Goal: Information Seeking & Learning: Learn about a topic

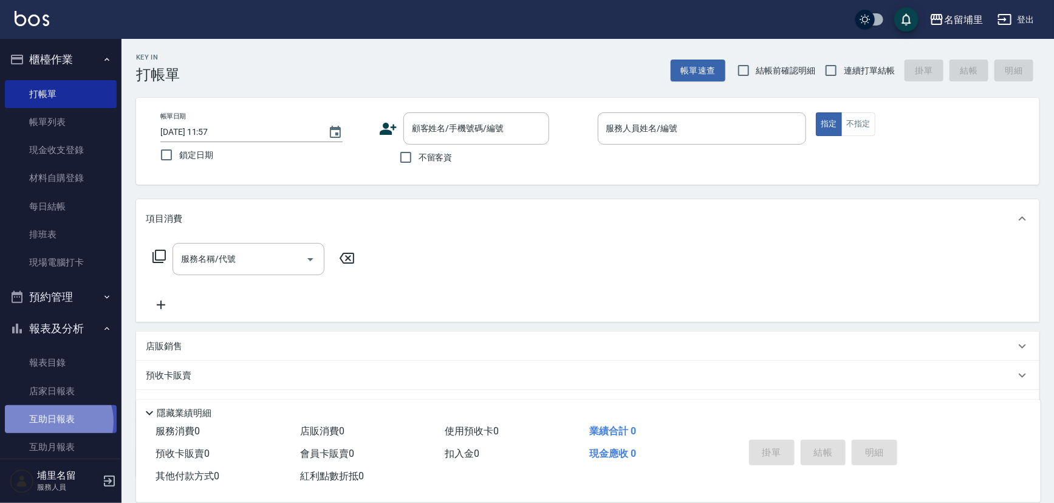
click at [53, 421] on link "互助日報表" at bounding box center [61, 419] width 112 height 28
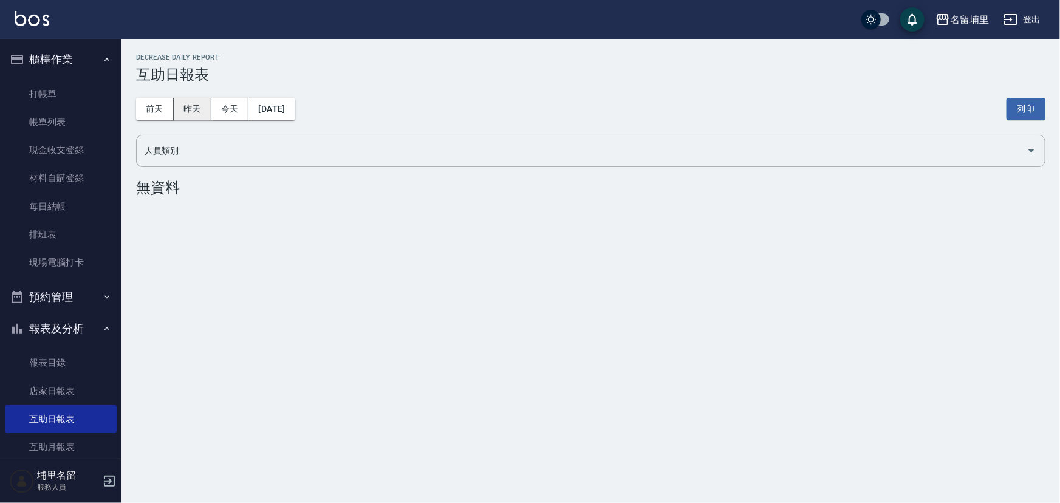
click at [183, 115] on button "昨天" at bounding box center [193, 109] width 38 height 22
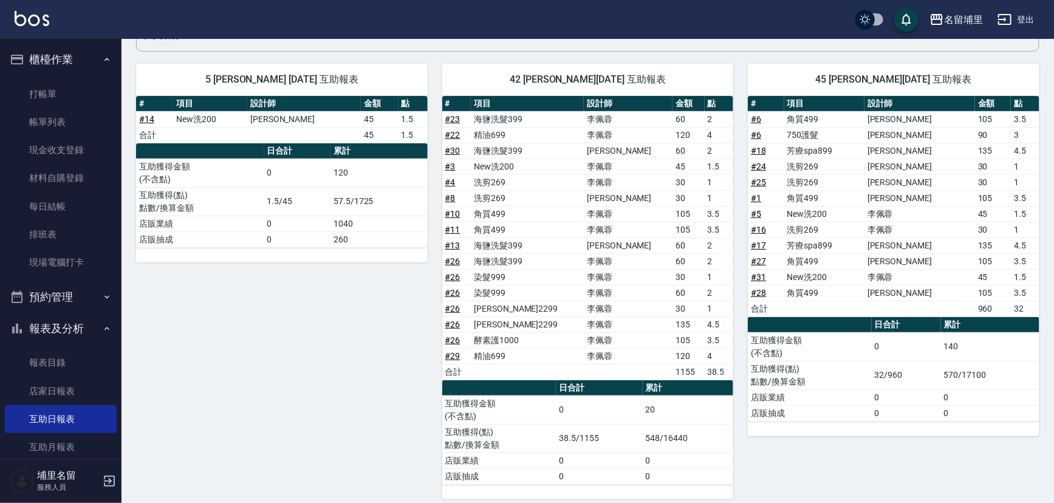
scroll to position [124, 0]
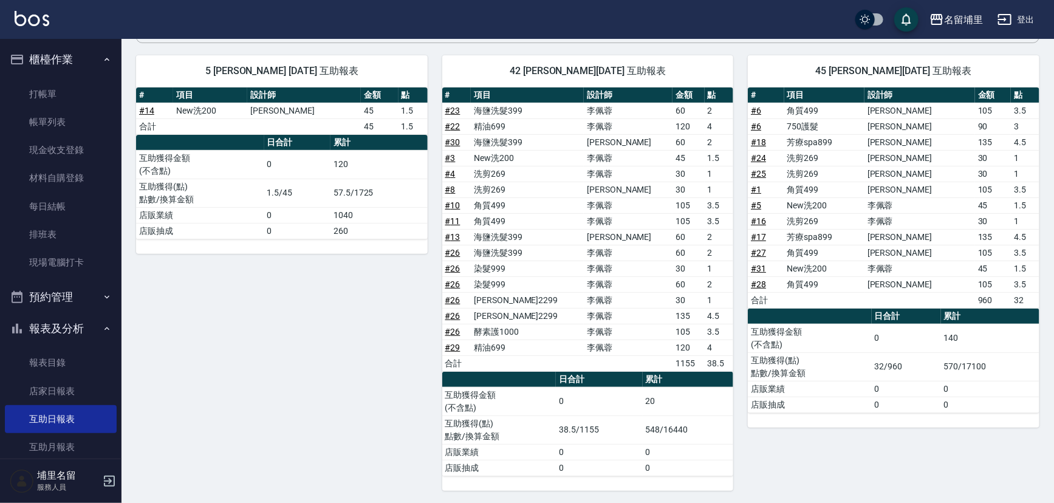
click at [1008, 24] on icon "button" at bounding box center [1004, 19] width 13 height 11
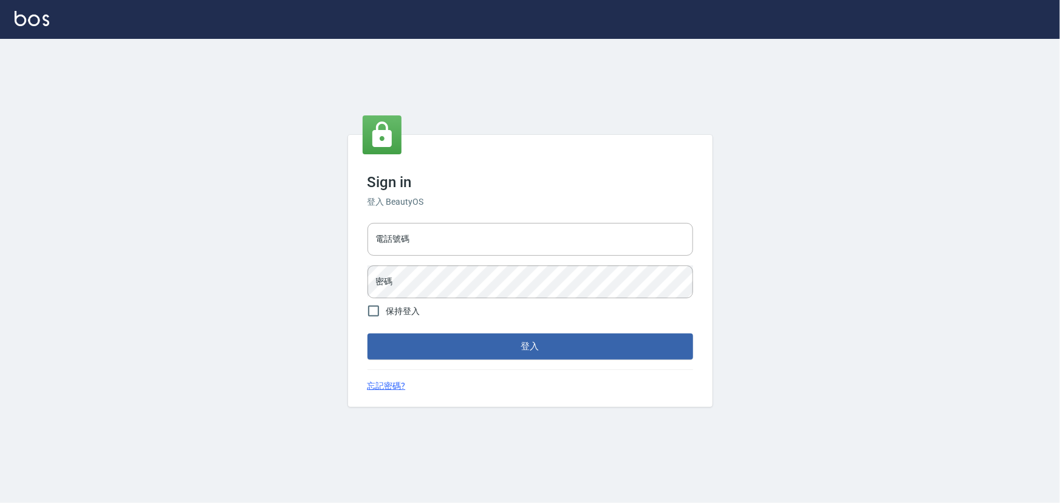
type input "2988528"
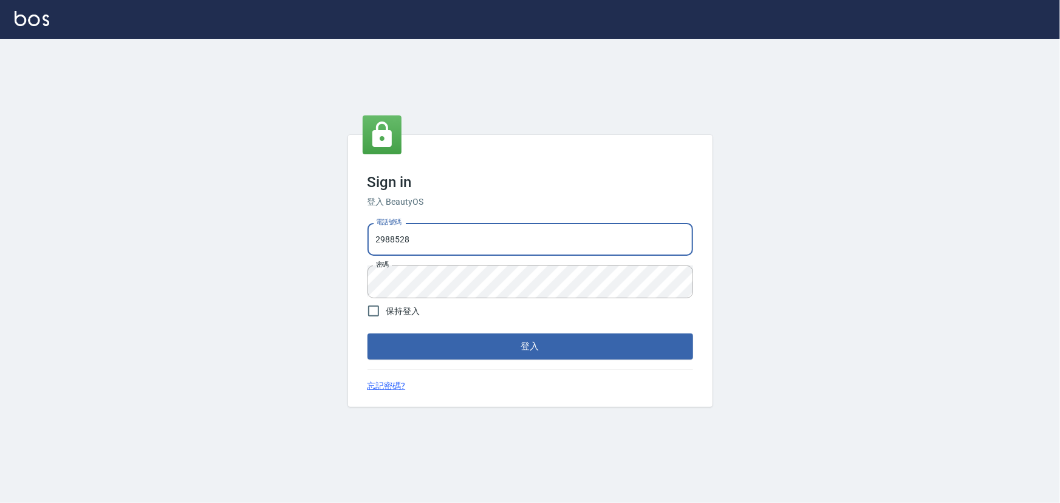
drag, startPoint x: 453, startPoint y: 245, endPoint x: 109, endPoint y: 259, distance: 344.0
click at [109, 259] on div "Sign in 登入 BeautyOS 電話號碼 [PHONE_NUMBER] 電話號碼 密碼 密碼 保持登入 登入 忘記密碼?" at bounding box center [530, 271] width 1060 height 464
type input "2306457"
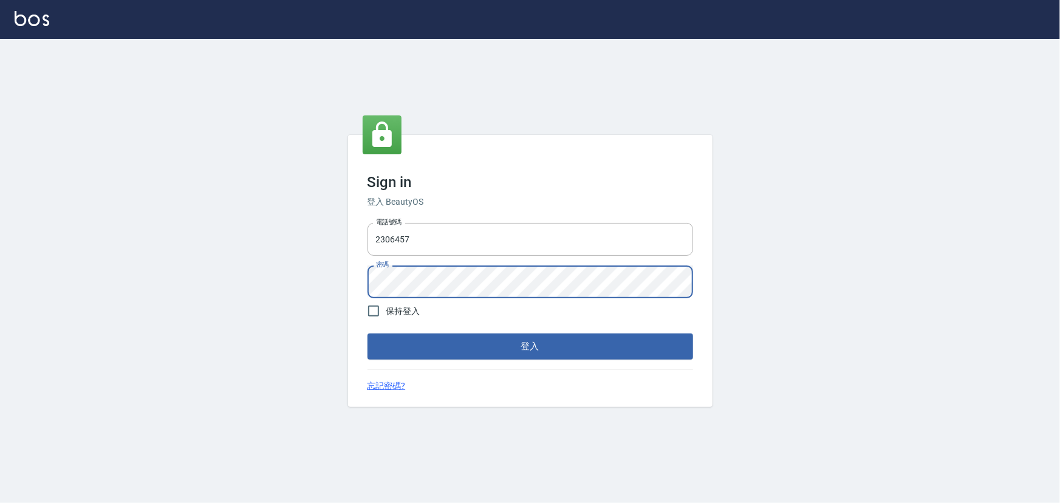
click at [267, 291] on div "Sign in 登入 BeautyOS 電話號碼 [PHONE_NUMBER] 電話號碼 密碼 密碼 保持登入 登入 忘記密碼?" at bounding box center [530, 271] width 1060 height 464
click at [367, 333] on button "登入" at bounding box center [530, 346] width 326 height 26
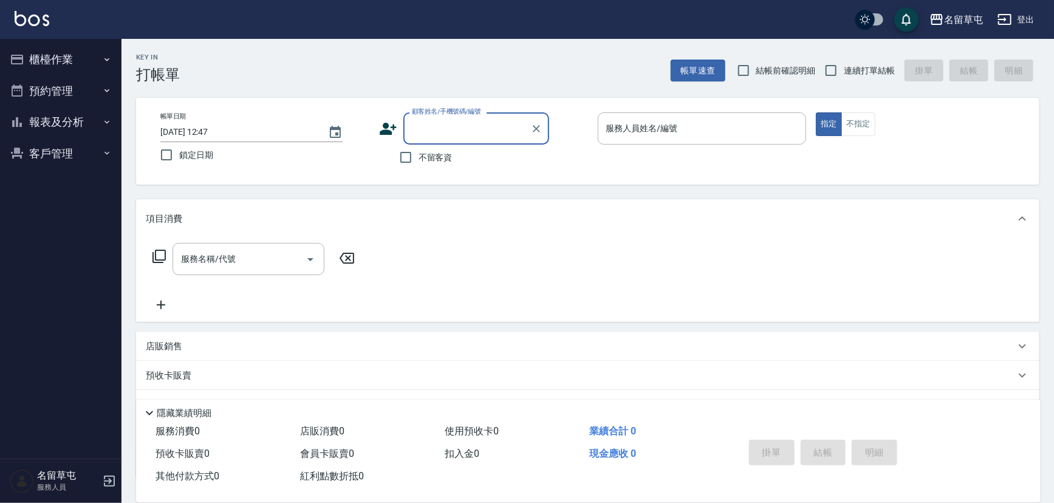
click at [86, 129] on button "報表及分析" at bounding box center [61, 122] width 112 height 32
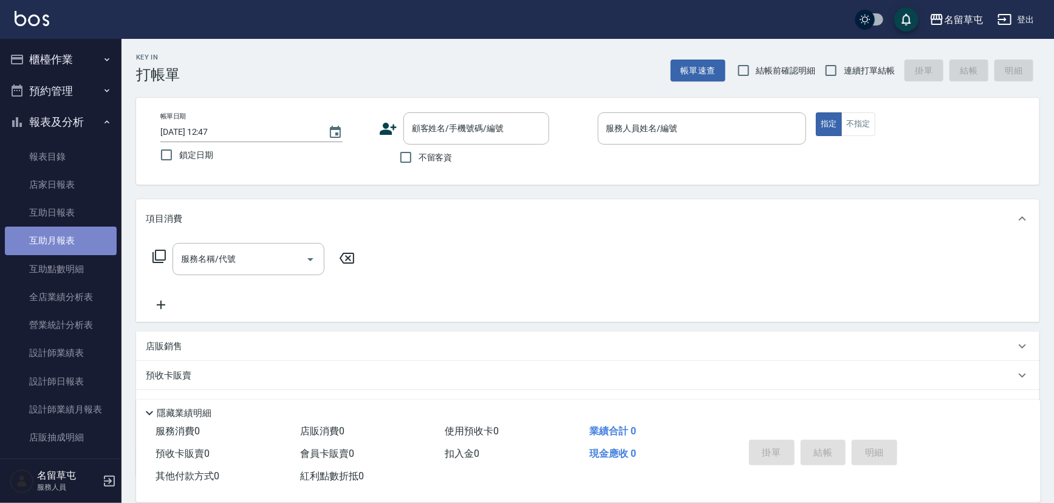
click at [70, 237] on link "互助月報表" at bounding box center [61, 241] width 112 height 28
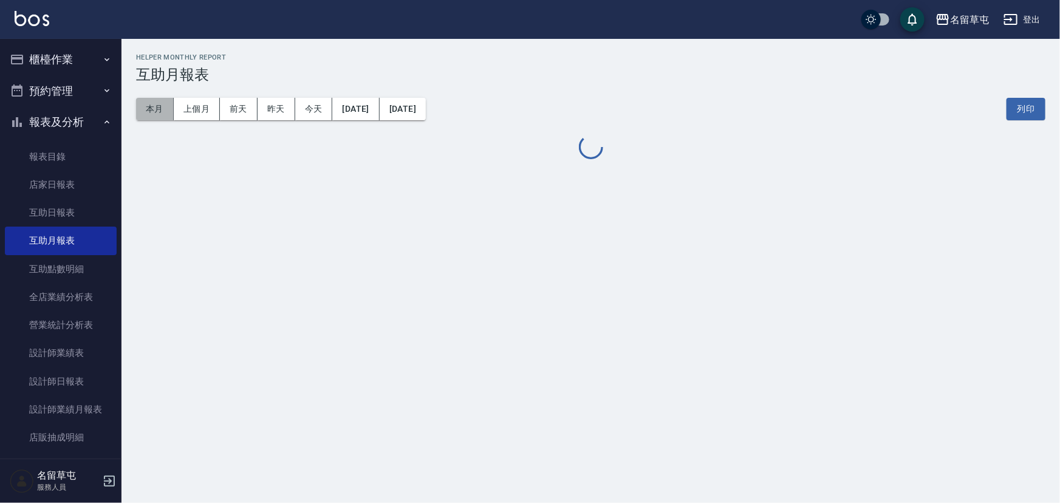
click at [160, 114] on button "本月" at bounding box center [155, 109] width 38 height 22
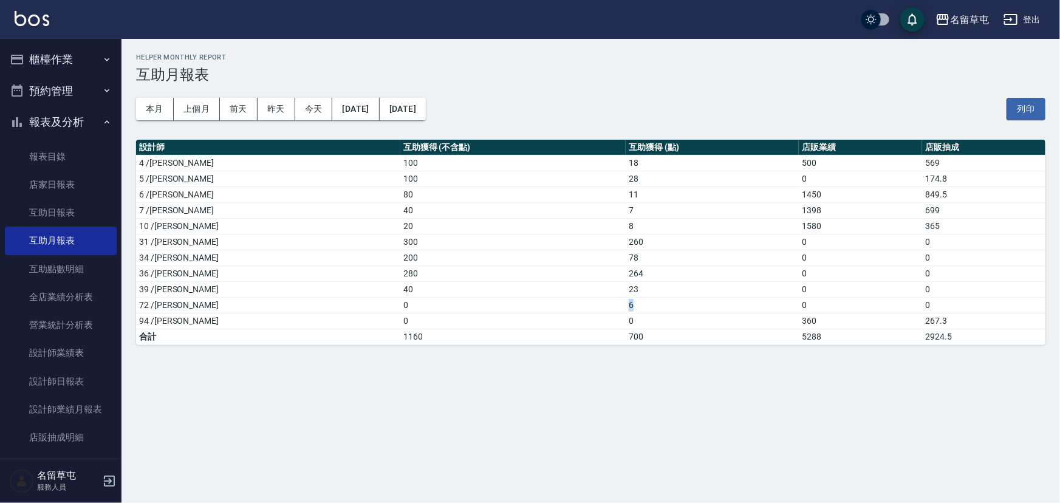
drag, startPoint x: 552, startPoint y: 307, endPoint x: 593, endPoint y: 304, distance: 40.8
click at [593, 304] on tr "72 /[PERSON_NAME]0 6 0 0" at bounding box center [590, 305] width 909 height 16
click at [626, 305] on td "6" at bounding box center [712, 305] width 173 height 16
click at [49, 381] on link "設計師日報表" at bounding box center [61, 381] width 112 height 28
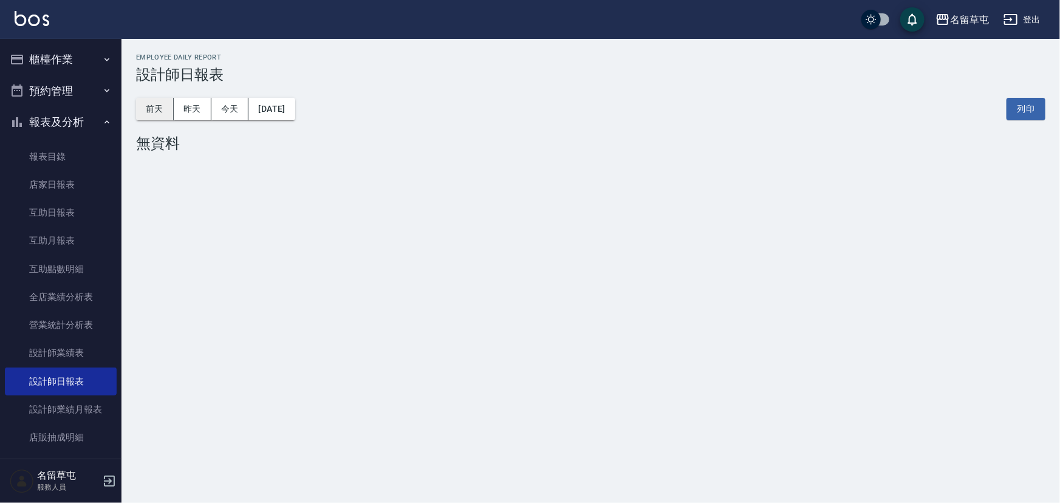
click at [172, 103] on button "前天" at bounding box center [155, 109] width 38 height 22
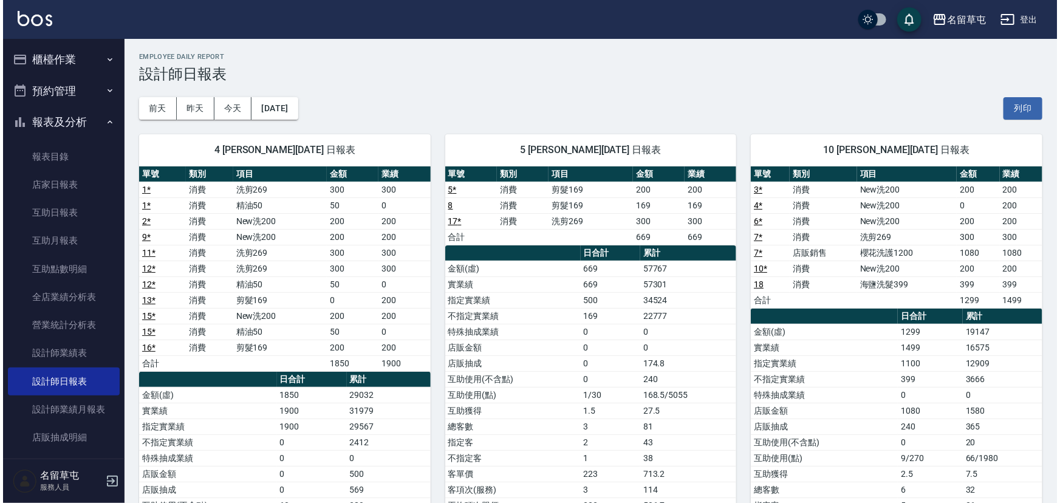
scroll to position [55, 0]
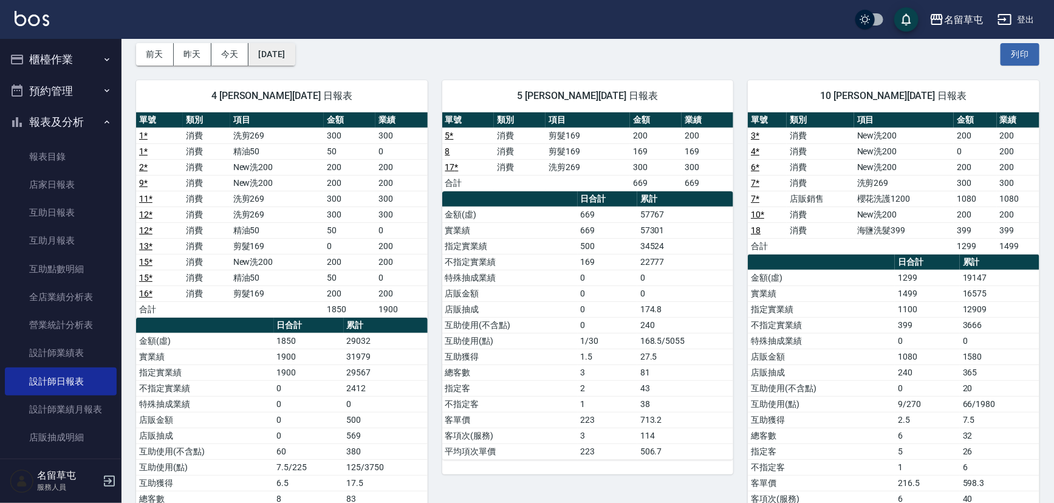
click at [285, 59] on button "[DATE]" at bounding box center [271, 54] width 46 height 22
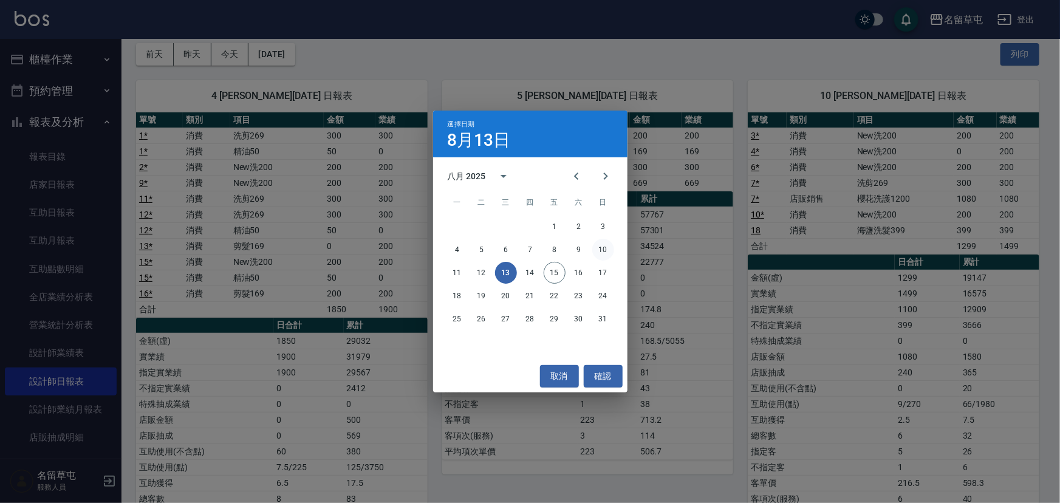
click at [601, 249] on button "10" at bounding box center [603, 250] width 22 height 22
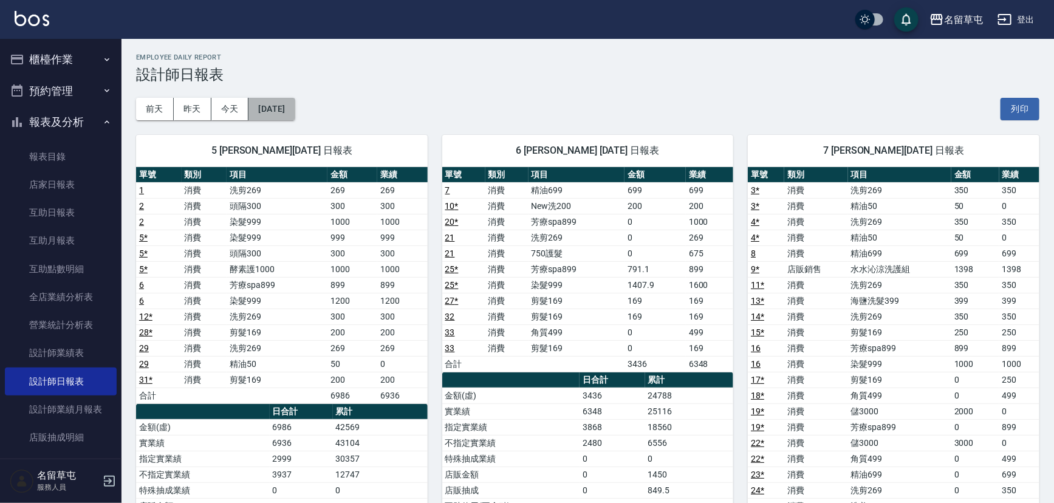
click at [295, 107] on button "[DATE]" at bounding box center [271, 109] width 46 height 22
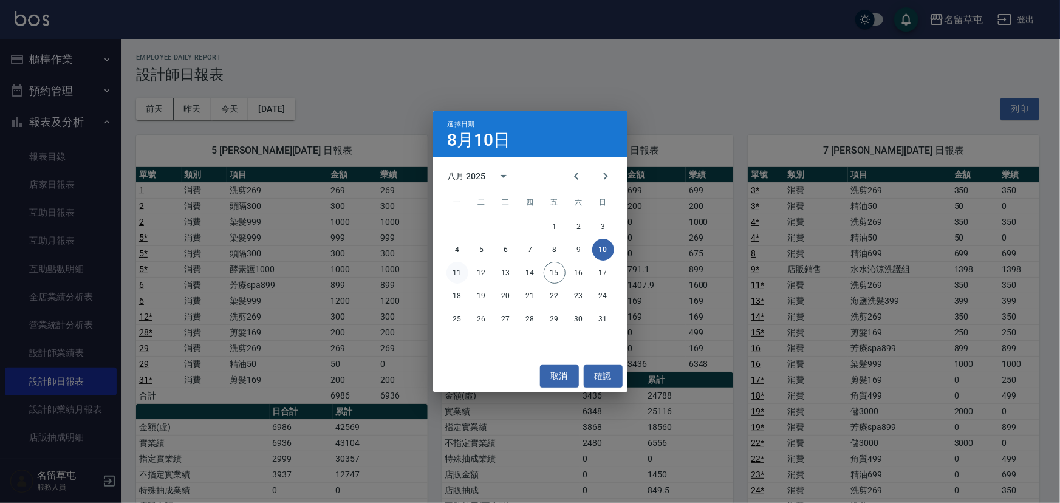
click at [455, 275] on button "11" at bounding box center [457, 273] width 22 height 22
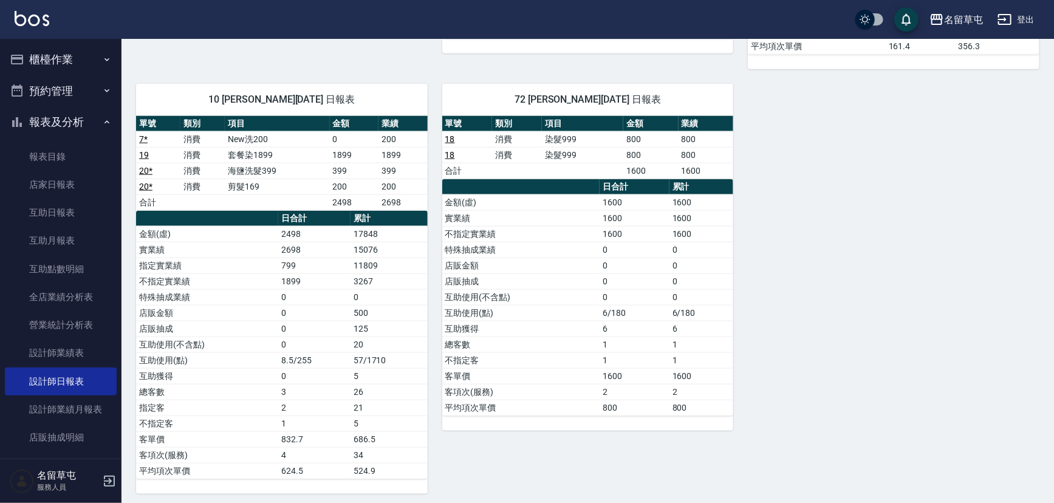
scroll to position [602, 0]
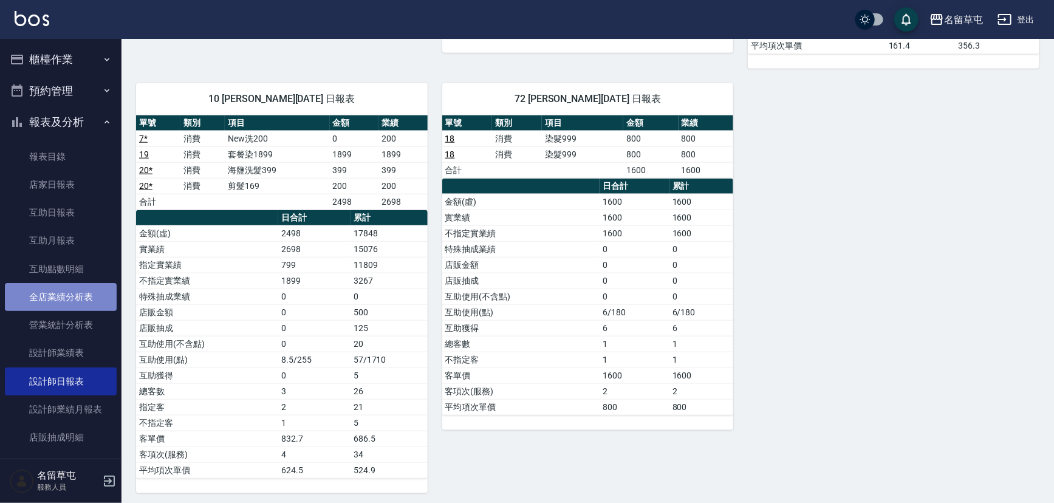
click at [60, 307] on link "全店業績分析表" at bounding box center [61, 297] width 112 height 28
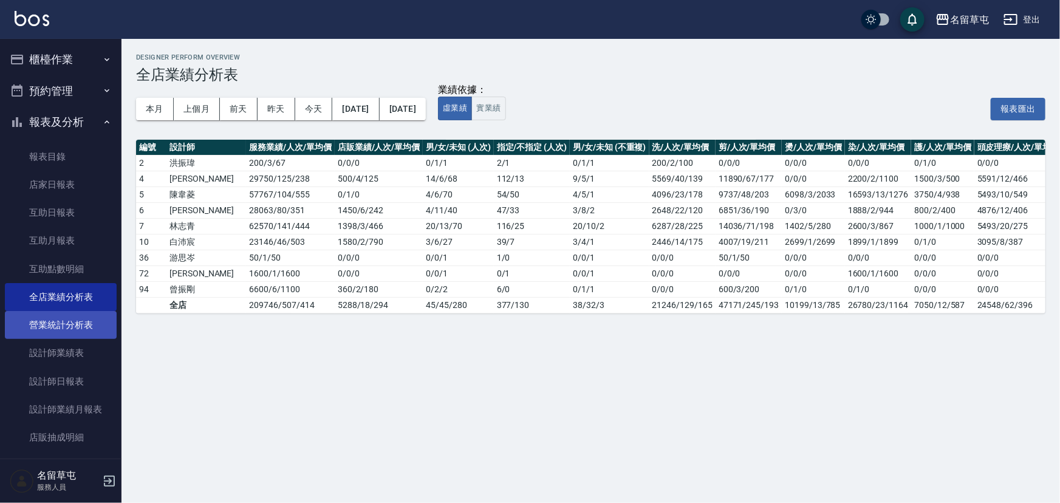
click at [63, 326] on link "營業統計分析表" at bounding box center [61, 325] width 112 height 28
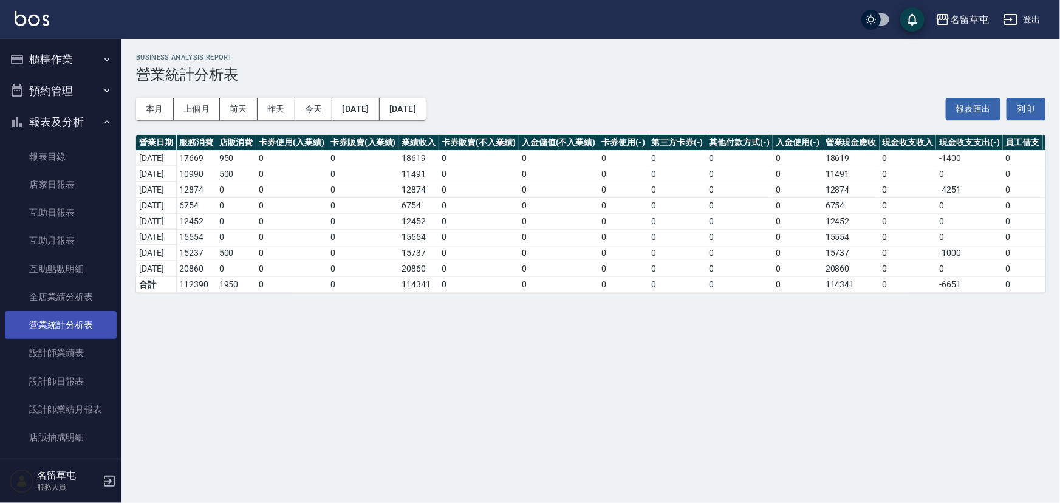
click at [66, 311] on link "營業統計分析表" at bounding box center [61, 325] width 112 height 28
click at [72, 295] on link "全店業績分析表" at bounding box center [61, 297] width 112 height 28
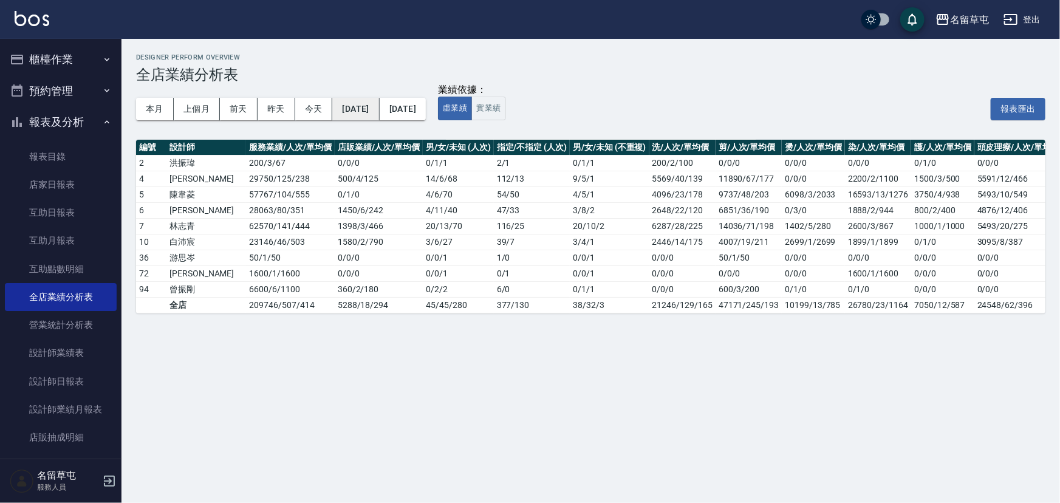
click at [379, 106] on button "[DATE]" at bounding box center [355, 109] width 47 height 22
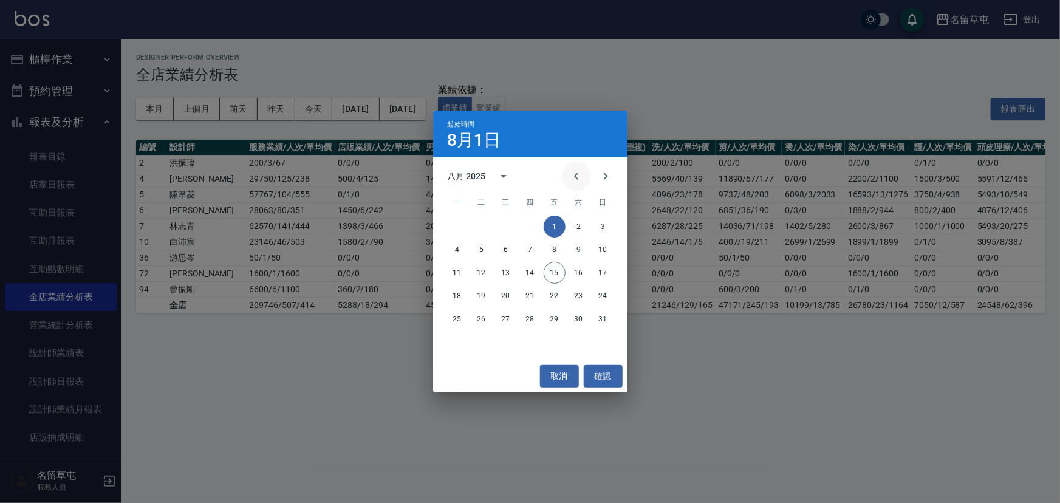
click at [584, 177] on button "Previous month" at bounding box center [576, 176] width 29 height 29
click at [574, 174] on icon "Previous month" at bounding box center [576, 176] width 15 height 15
click at [485, 171] on div "六月 2025" at bounding box center [467, 176] width 38 height 13
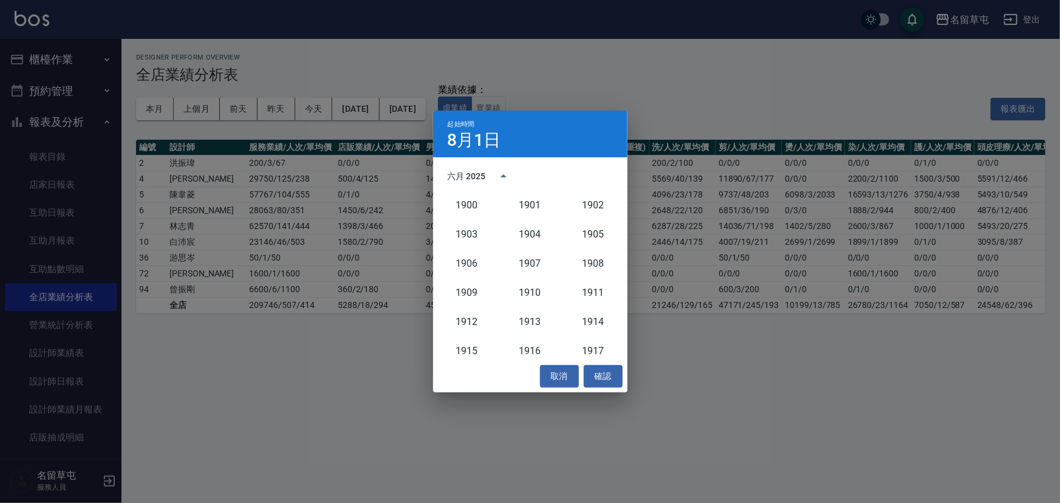
scroll to position [1124, 0]
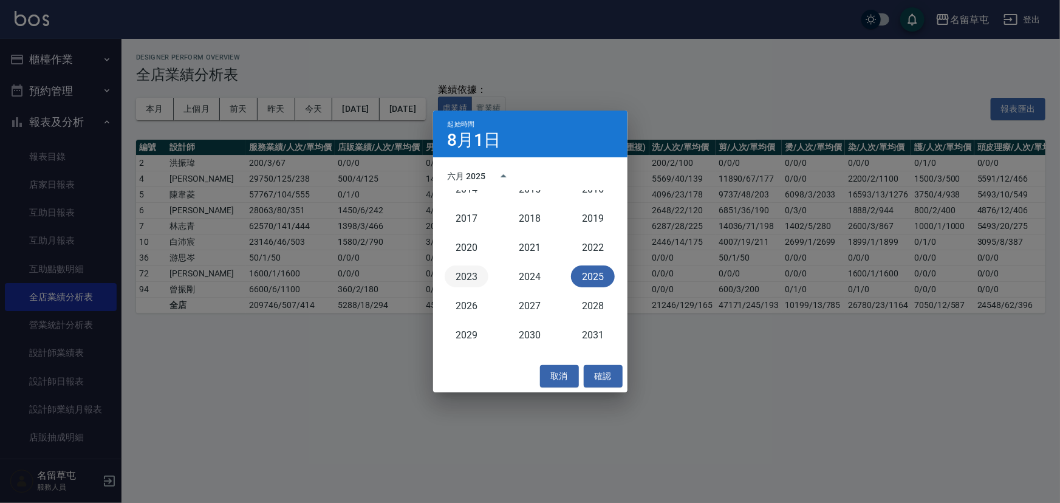
click at [460, 276] on button "2023" at bounding box center [467, 276] width 44 height 22
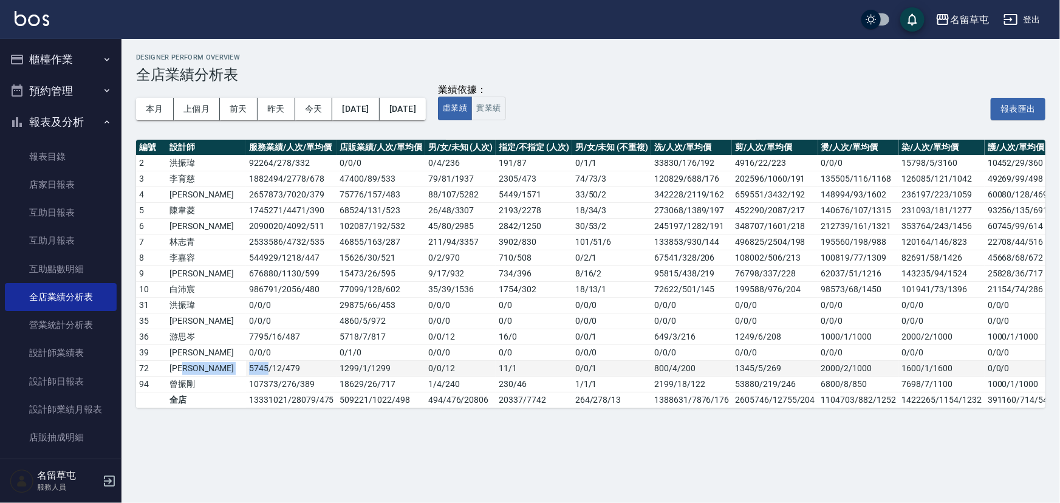
drag, startPoint x: 205, startPoint y: 366, endPoint x: 227, endPoint y: 366, distance: 21.3
click at [227, 366] on tr "72 [PERSON_NAME]5745 / 12 / 479 1299 / 1 / 1299 0 / 0 / 12 11 / 1 0 / 0 / 1 800…" at bounding box center [718, 368] width 1165 height 16
click at [363, 332] on td "5718 / 7 / 817" at bounding box center [381, 337] width 88 height 16
click at [1022, 26] on button "登出" at bounding box center [1021, 20] width 47 height 22
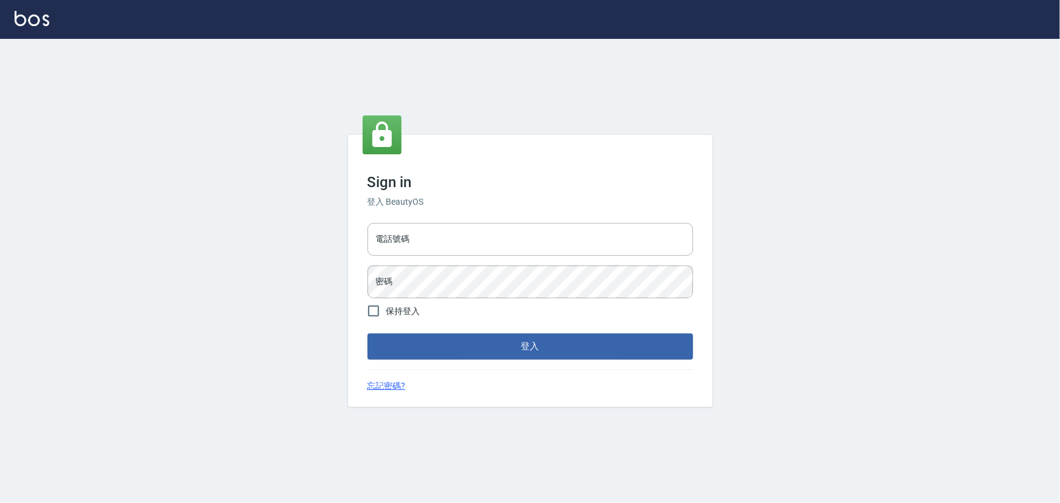
type input "2988528"
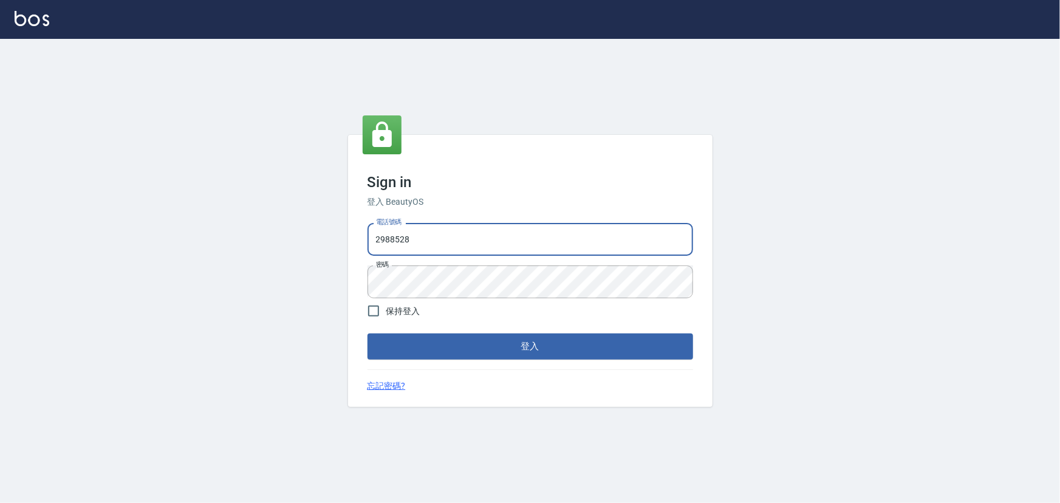
drag, startPoint x: 517, startPoint y: 244, endPoint x: 285, endPoint y: 261, distance: 233.3
click at [285, 261] on div "Sign in 登入 BeautyOS 電話號碼 2988528 電話號碼 密碼 密碼 保持登入 登入 忘記密碼?" at bounding box center [530, 271] width 1060 height 464
type input "2380118"
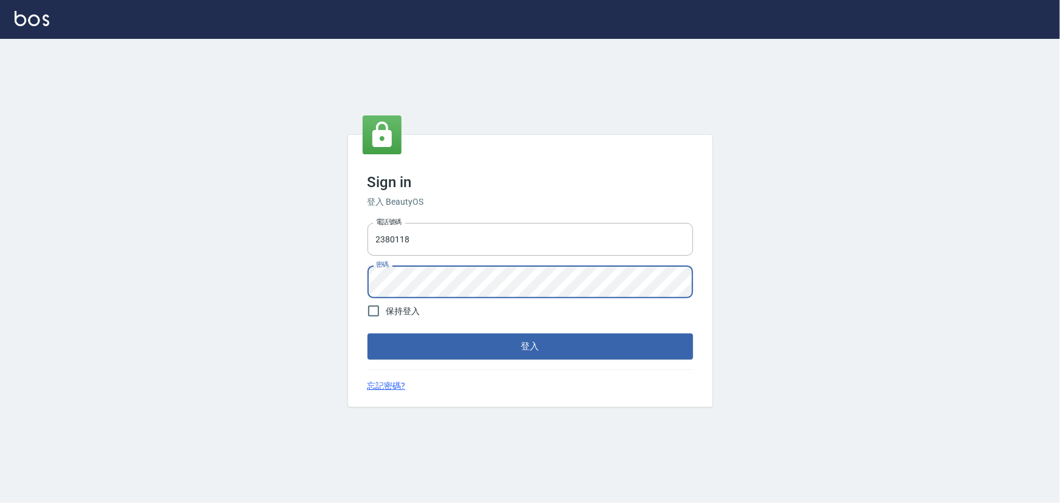
click at [191, 320] on div "Sign in 登入 BeautyOS 電話號碼 2380118 電話號碼 密碼 密碼 保持登入 登入 忘記密碼?" at bounding box center [530, 271] width 1060 height 464
click at [367, 333] on button "登入" at bounding box center [530, 346] width 326 height 26
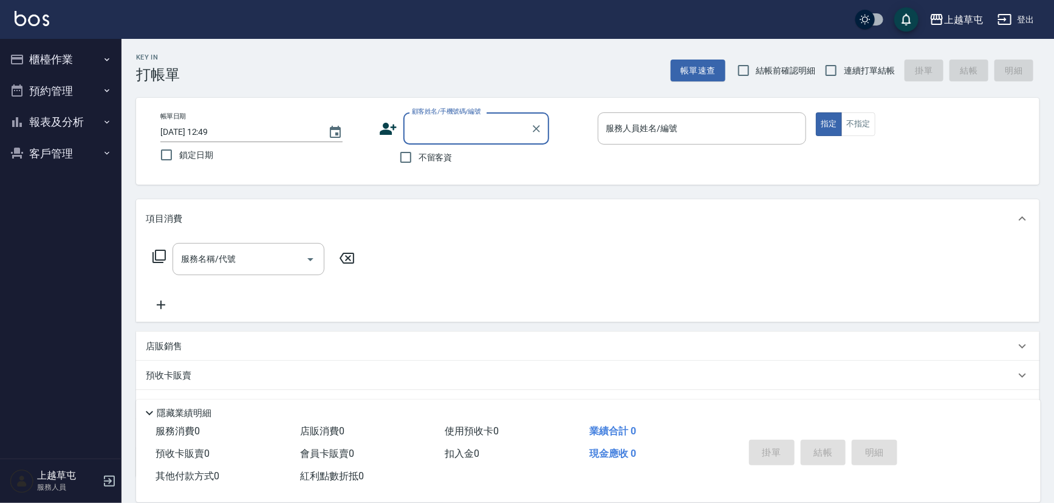
click at [33, 124] on button "報表及分析" at bounding box center [61, 122] width 112 height 32
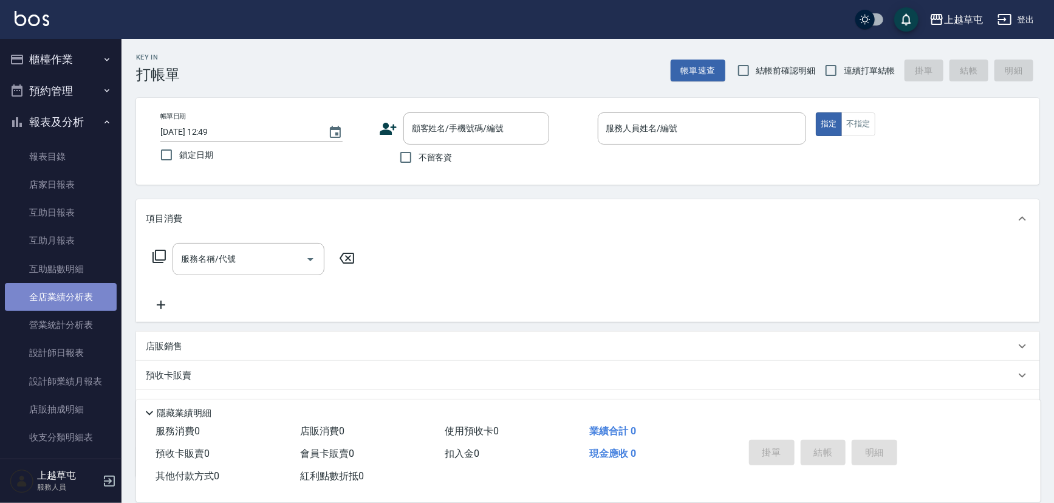
click at [67, 294] on link "全店業績分析表" at bounding box center [61, 297] width 112 height 28
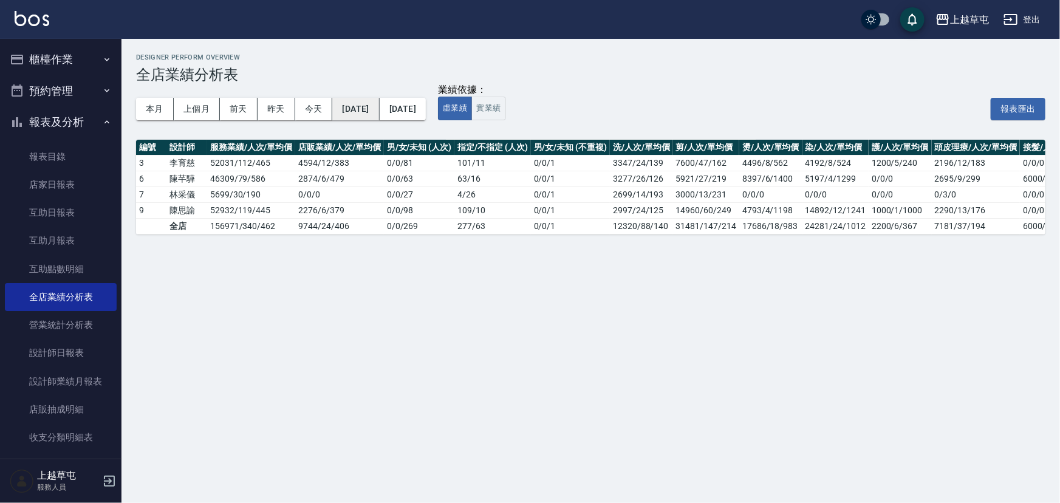
click at [379, 101] on button "[DATE]" at bounding box center [355, 109] width 47 height 22
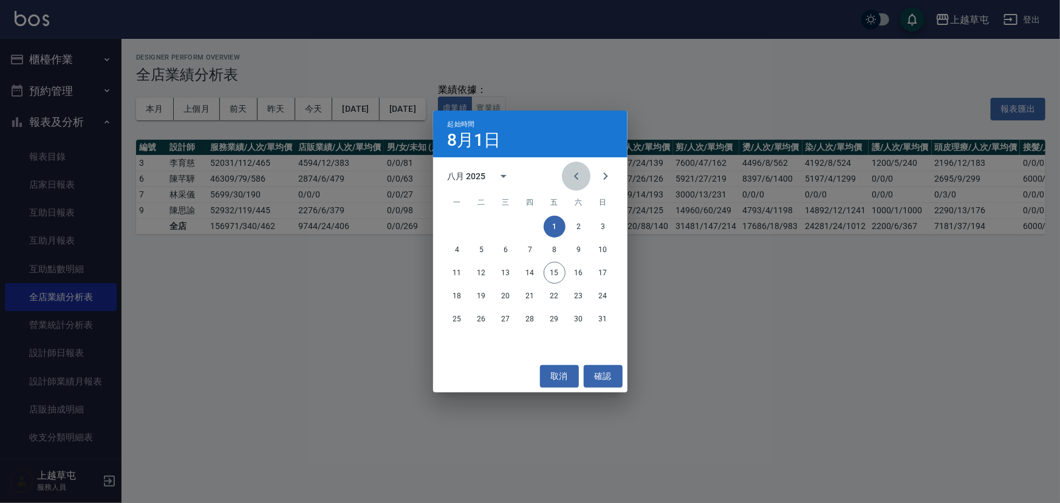
click at [571, 177] on icon "Previous month" at bounding box center [576, 176] width 15 height 15
drag, startPoint x: 502, startPoint y: 168, endPoint x: 516, endPoint y: 188, distance: 23.9
click at [501, 168] on button "calendar view is open, switch to year view" at bounding box center [503, 176] width 29 height 29
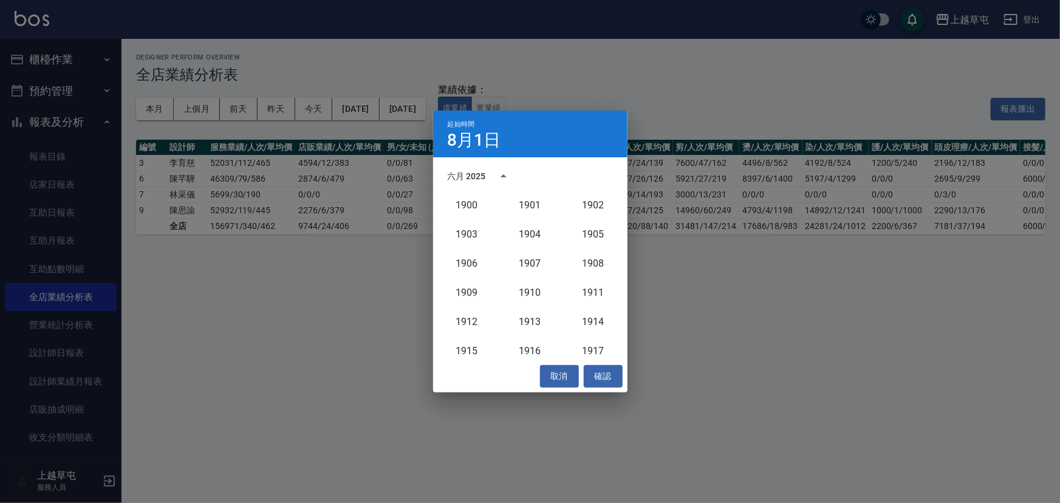
scroll to position [1124, 0]
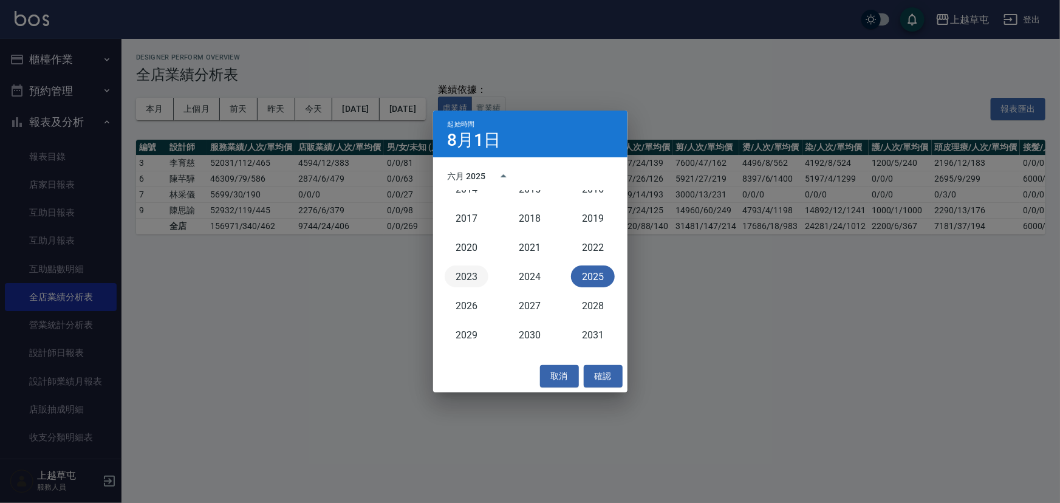
click at [482, 273] on button "2023" at bounding box center [467, 276] width 44 height 22
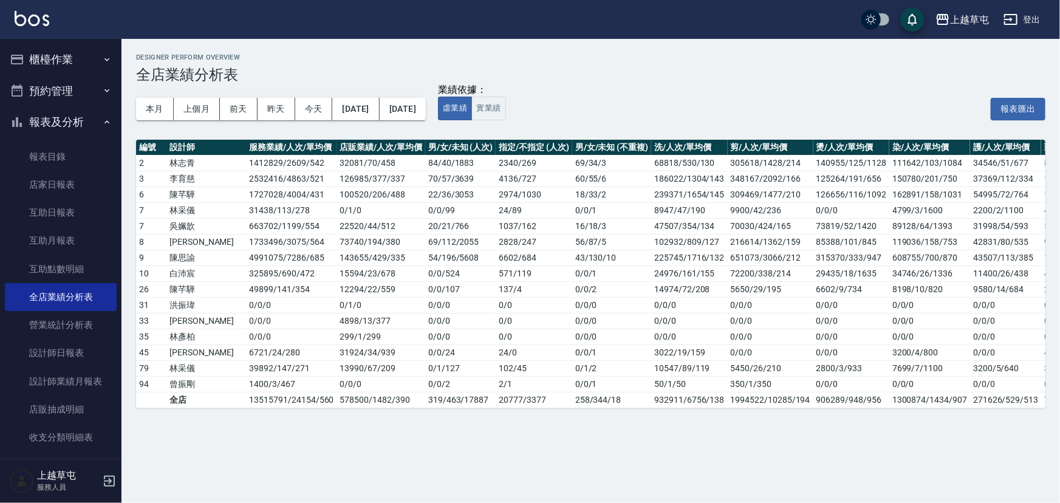
click at [1038, 13] on button "登出" at bounding box center [1021, 20] width 47 height 22
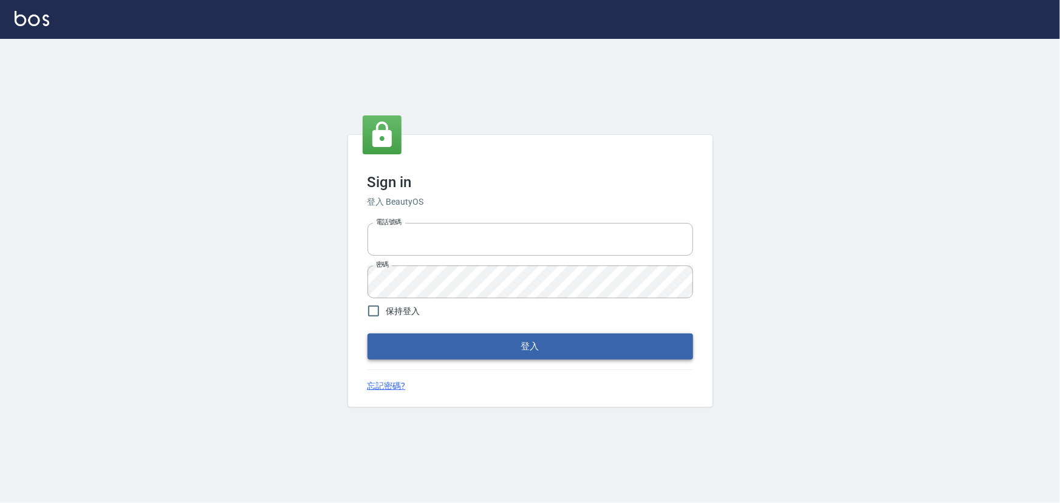
type input "2988528"
click at [460, 346] on button "登入" at bounding box center [530, 346] width 326 height 26
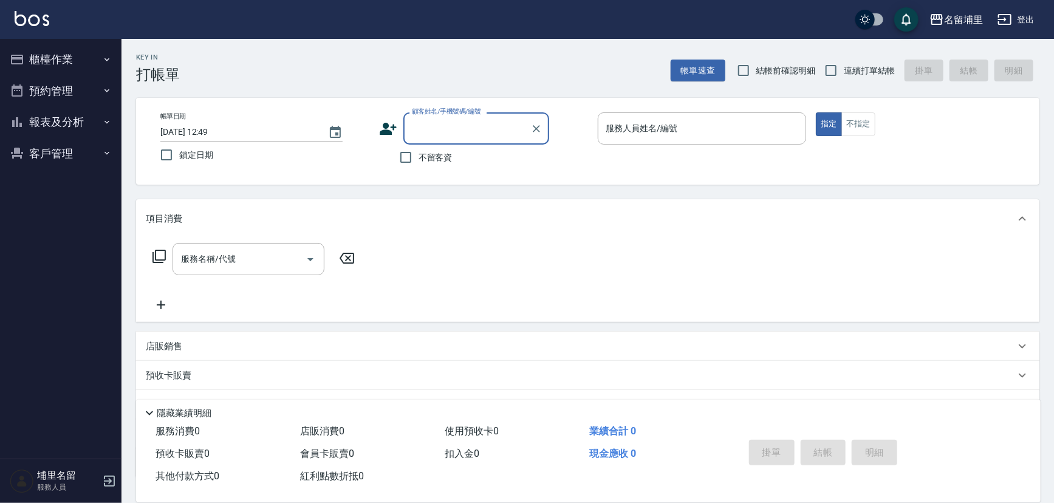
click at [66, 126] on button "報表及分析" at bounding box center [61, 122] width 112 height 32
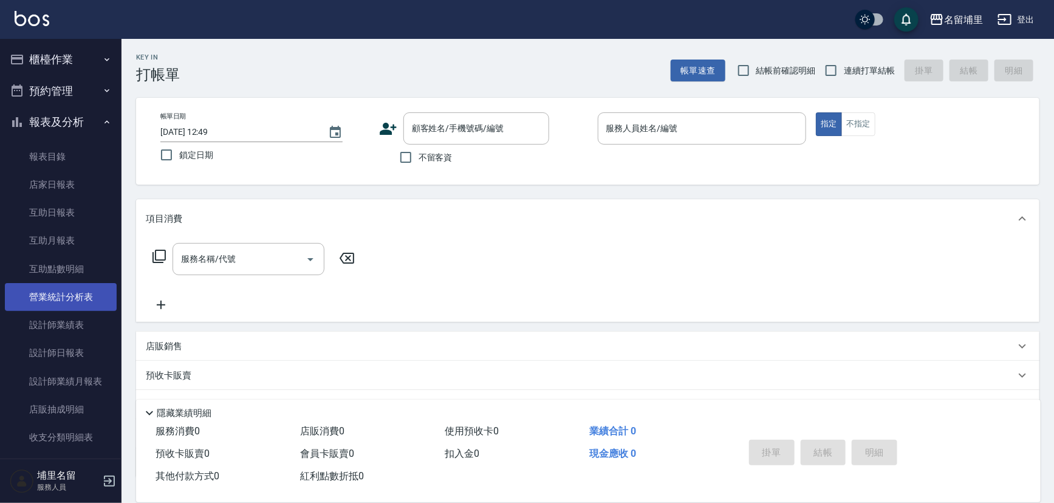
click at [79, 302] on link "營業統計分析表" at bounding box center [61, 297] width 112 height 28
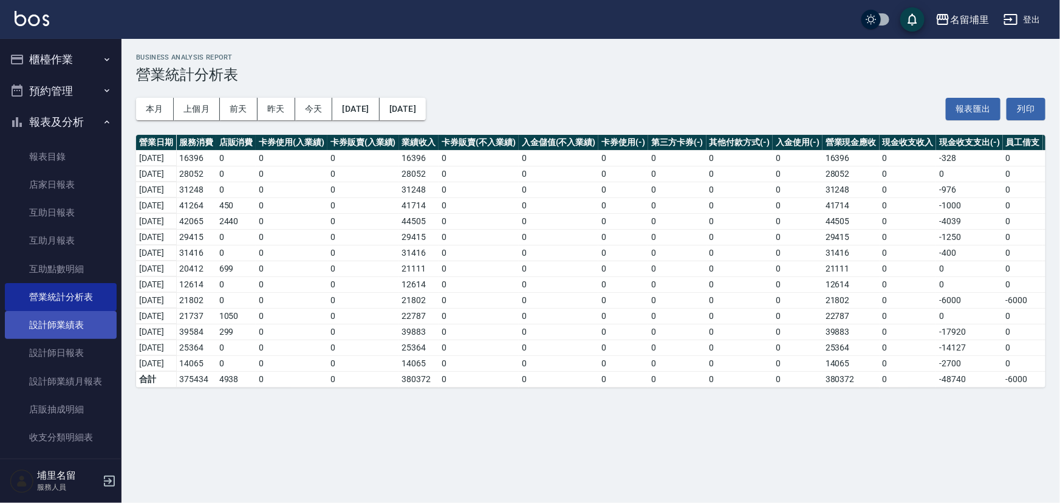
click at [85, 322] on link "設計師業績表" at bounding box center [61, 325] width 112 height 28
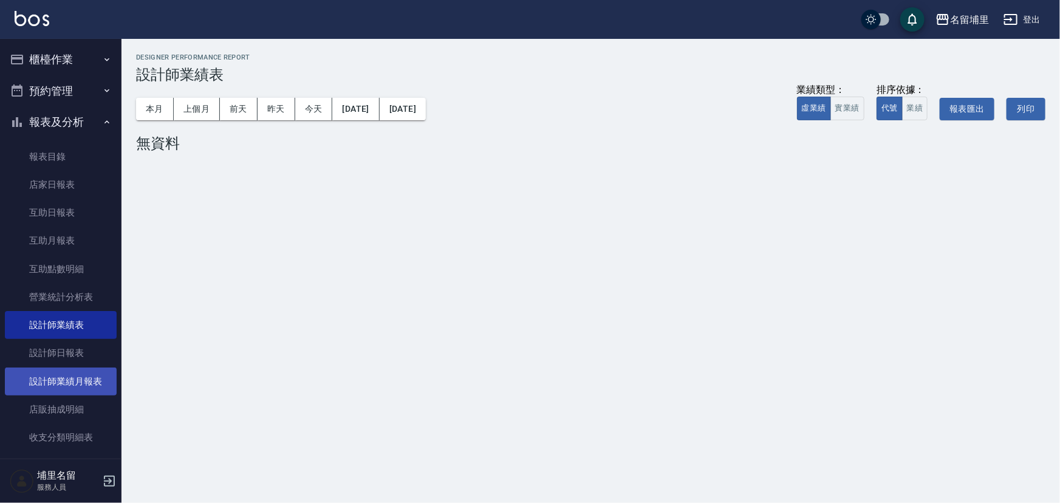
click at [97, 370] on link "設計師業績月報表" at bounding box center [61, 381] width 112 height 28
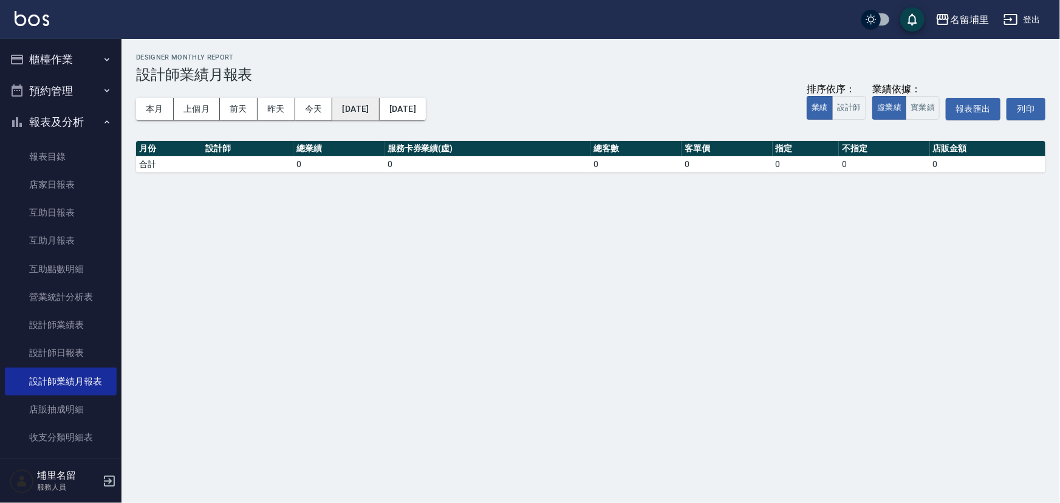
click at [356, 107] on button "[DATE]" at bounding box center [355, 109] width 47 height 22
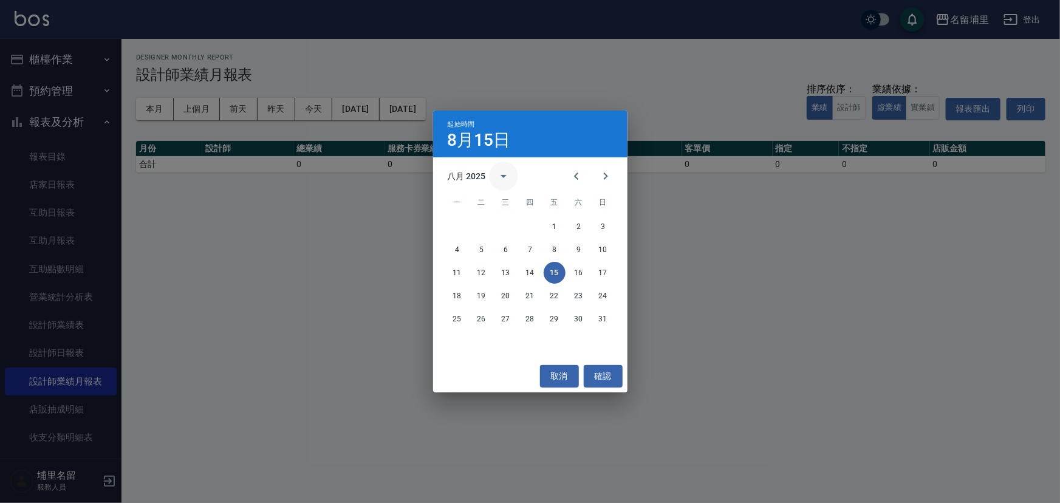
click at [504, 170] on icon "calendar view is open, switch to year view" at bounding box center [503, 176] width 15 height 15
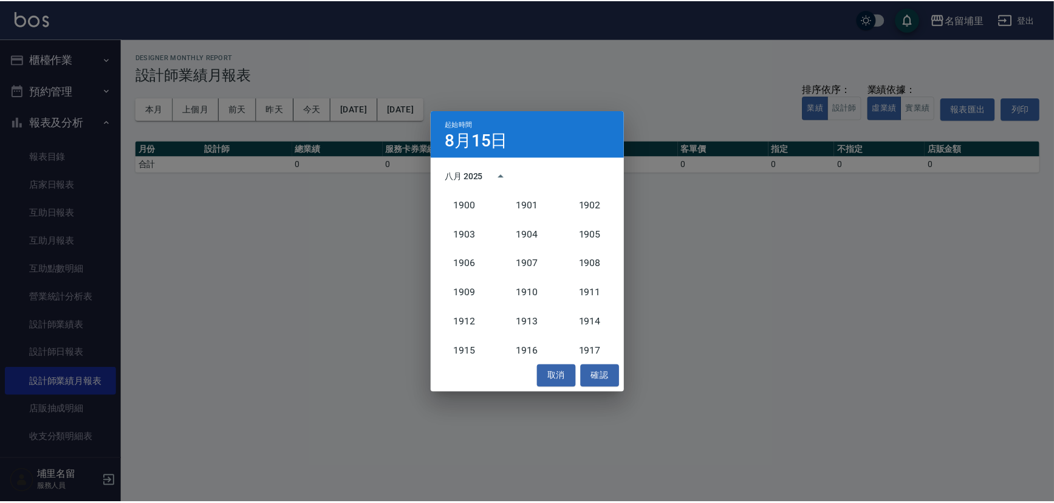
scroll to position [1124, 0]
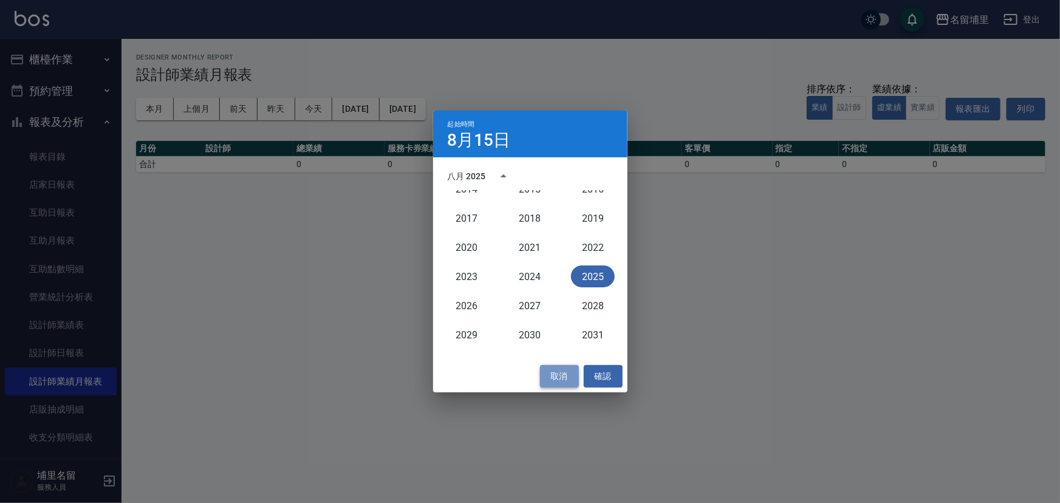
click at [564, 366] on button "取消" at bounding box center [559, 376] width 39 height 22
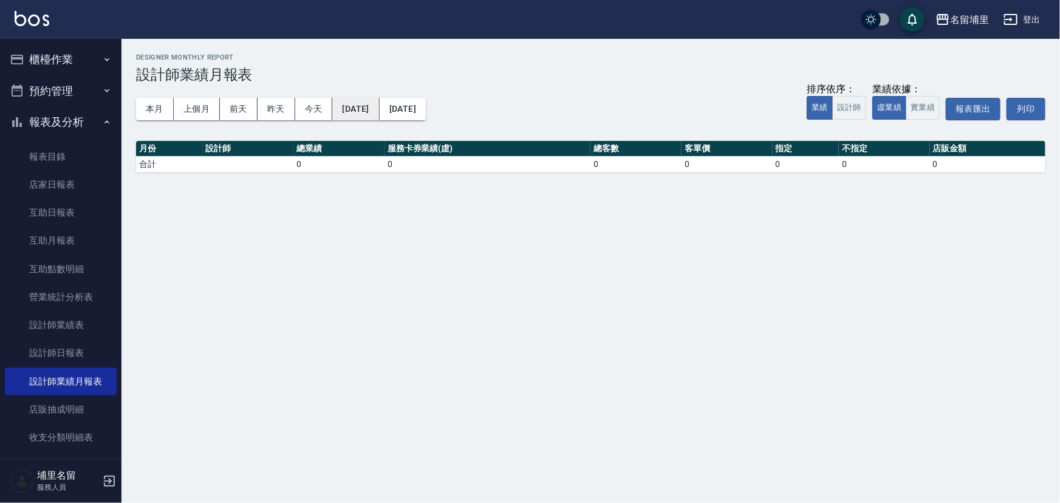
click at [364, 106] on button "[DATE]" at bounding box center [355, 109] width 47 height 22
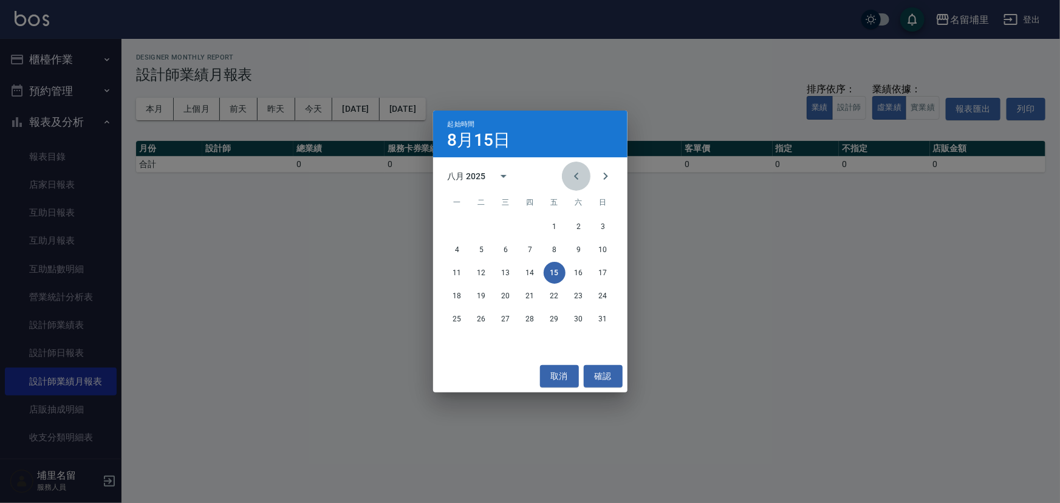
click at [574, 172] on icon "Previous month" at bounding box center [576, 176] width 15 height 15
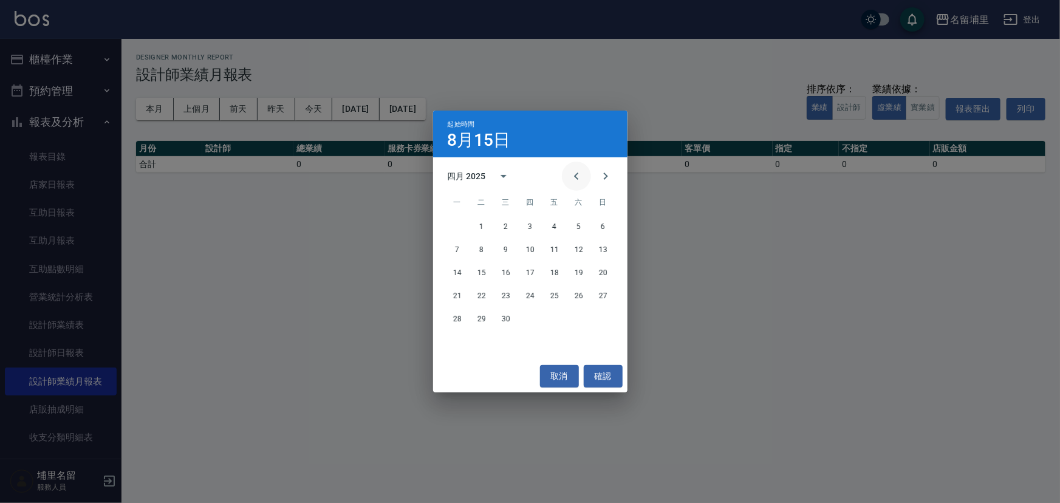
click at [574, 172] on icon "Previous month" at bounding box center [576, 176] width 15 height 15
click at [601, 371] on button "確認" at bounding box center [603, 376] width 39 height 22
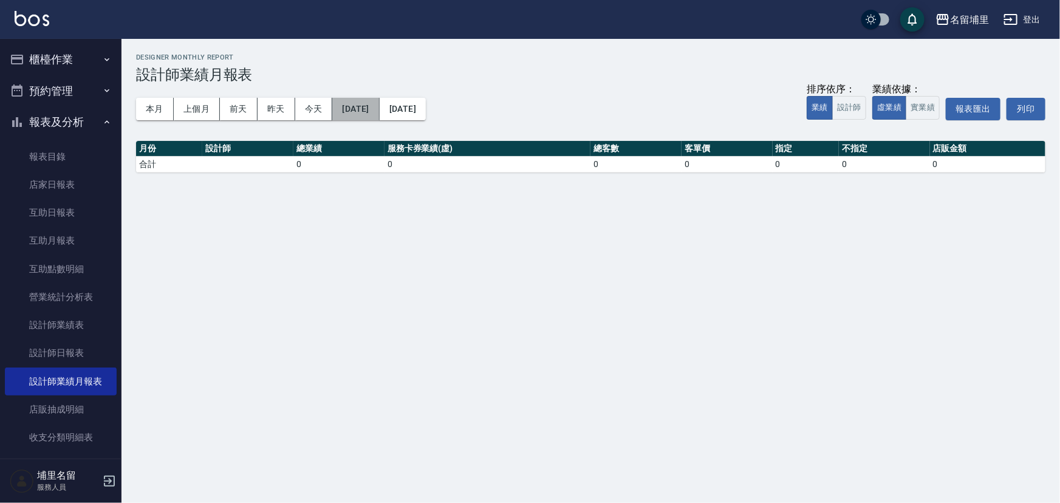
click at [379, 101] on button "[DATE]" at bounding box center [355, 109] width 47 height 22
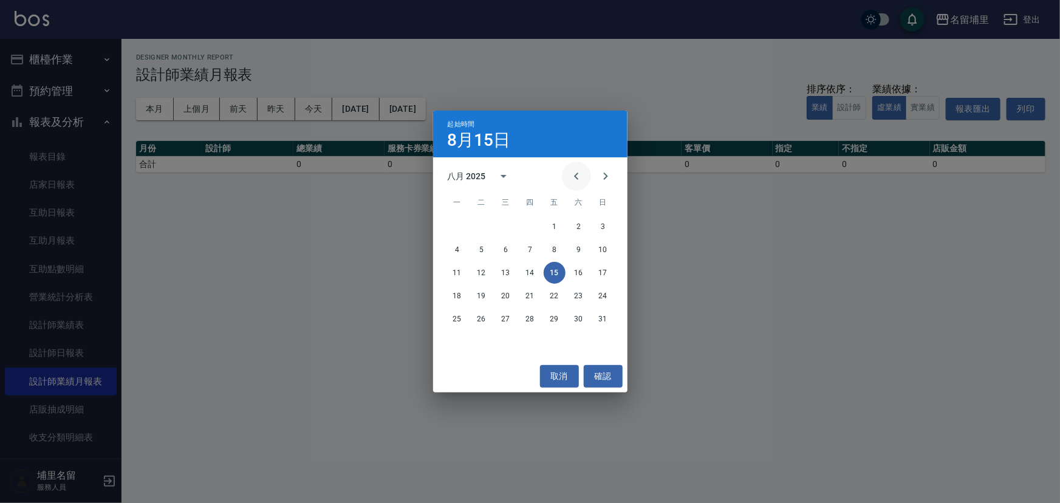
click at [569, 180] on icon "Previous month" at bounding box center [576, 176] width 15 height 15
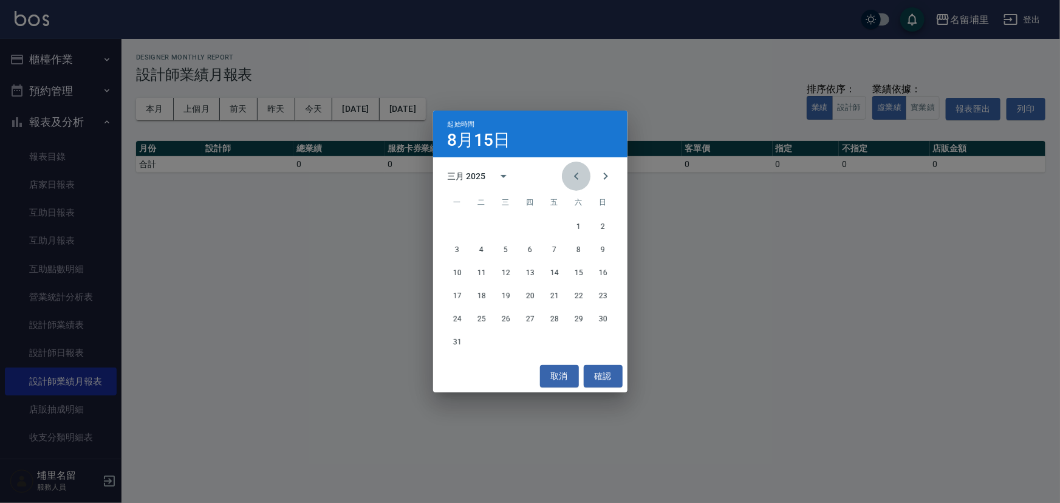
click at [569, 180] on icon "Previous month" at bounding box center [576, 176] width 15 height 15
click at [595, 172] on button "Next month" at bounding box center [605, 176] width 29 height 29
click at [579, 222] on button "1" at bounding box center [579, 227] width 22 height 22
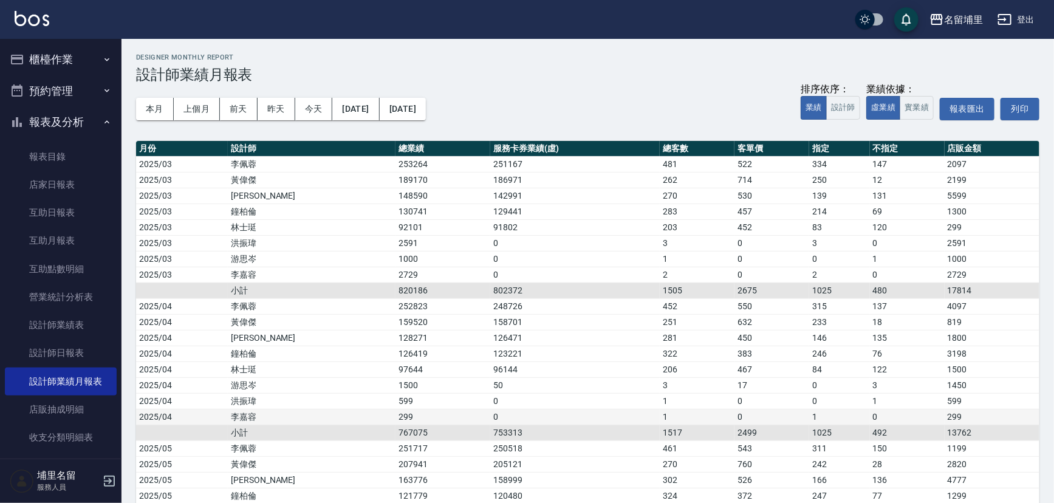
scroll to position [220, 0]
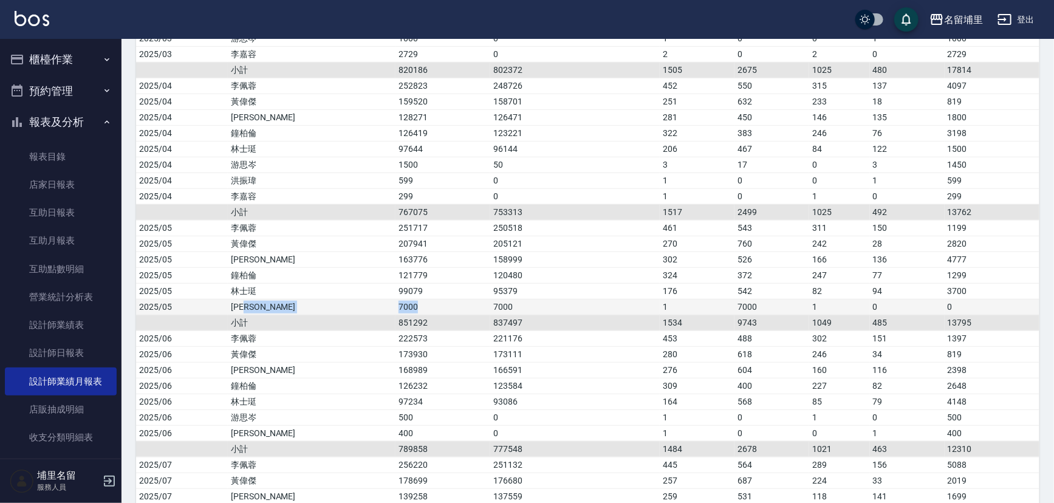
drag, startPoint x: 305, startPoint y: 303, endPoint x: 343, endPoint y: 303, distance: 37.0
click at [343, 303] on tr "2025/05 潘宇浩 7000 7000 1 7000 1 0 0" at bounding box center [587, 307] width 903 height 16
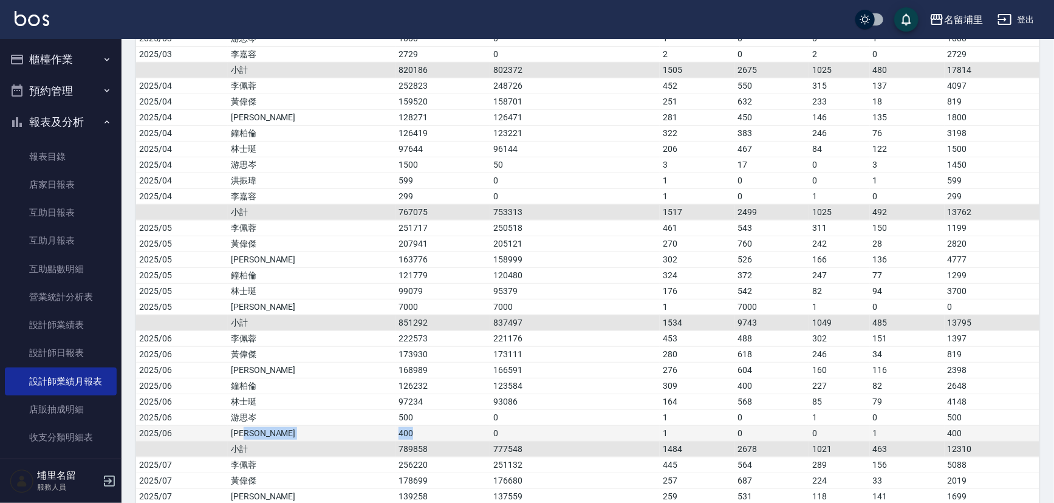
drag, startPoint x: 316, startPoint y: 431, endPoint x: 395, endPoint y: 431, distance: 79.0
click at [376, 431] on tr "2025/06 潘宇浩 400 0 1 0 0 1 400" at bounding box center [587, 433] width 903 height 16
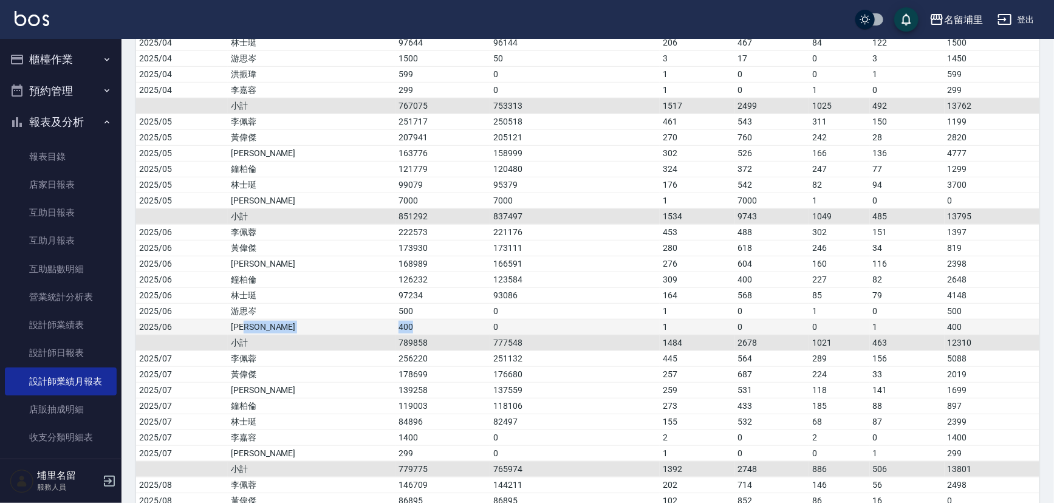
scroll to position [386, 0]
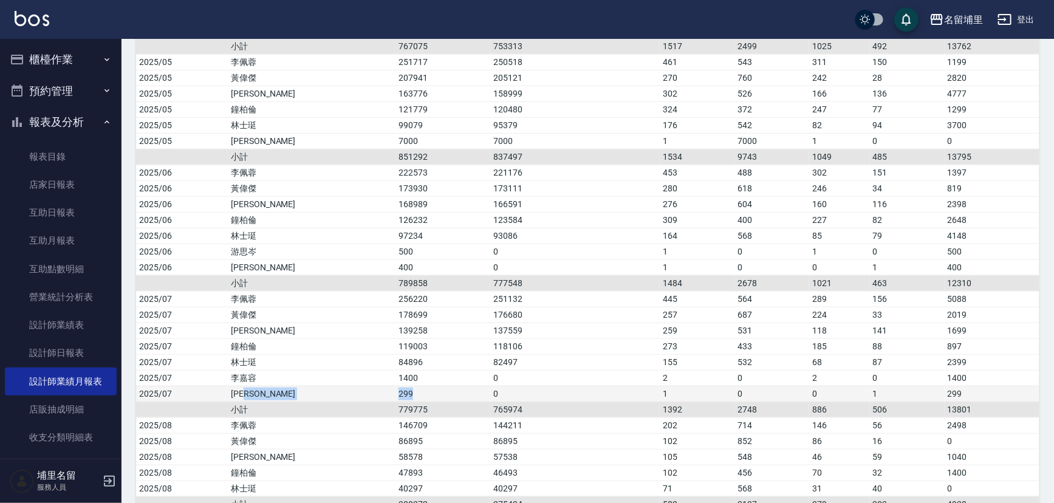
drag, startPoint x: 313, startPoint y: 395, endPoint x: 370, endPoint y: 392, distance: 57.8
click at [357, 394] on tr "2025/07 潘宇浩 299 0 1 0 0 1 299" at bounding box center [587, 394] width 903 height 16
click at [424, 386] on td "299" at bounding box center [442, 394] width 95 height 16
click at [515, 360] on td "82497" at bounding box center [574, 362] width 169 height 16
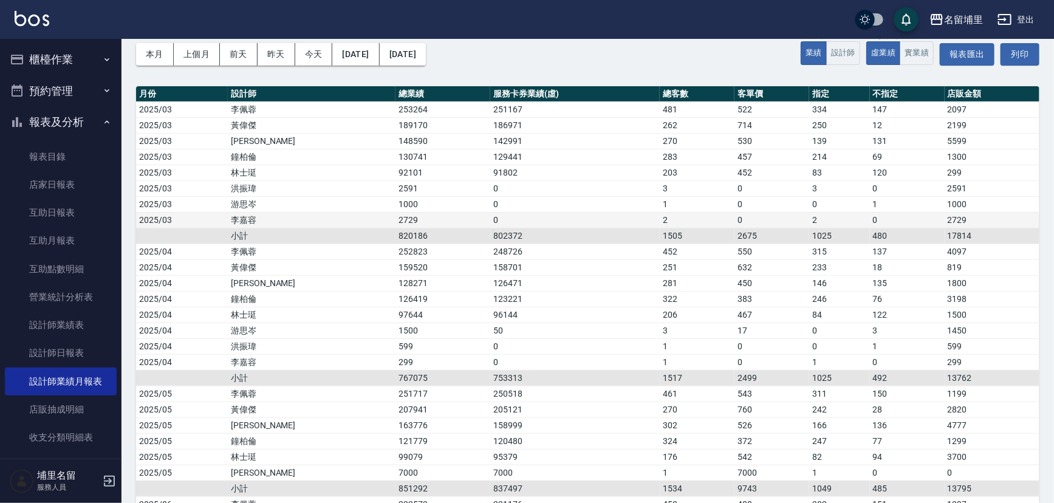
scroll to position [0, 0]
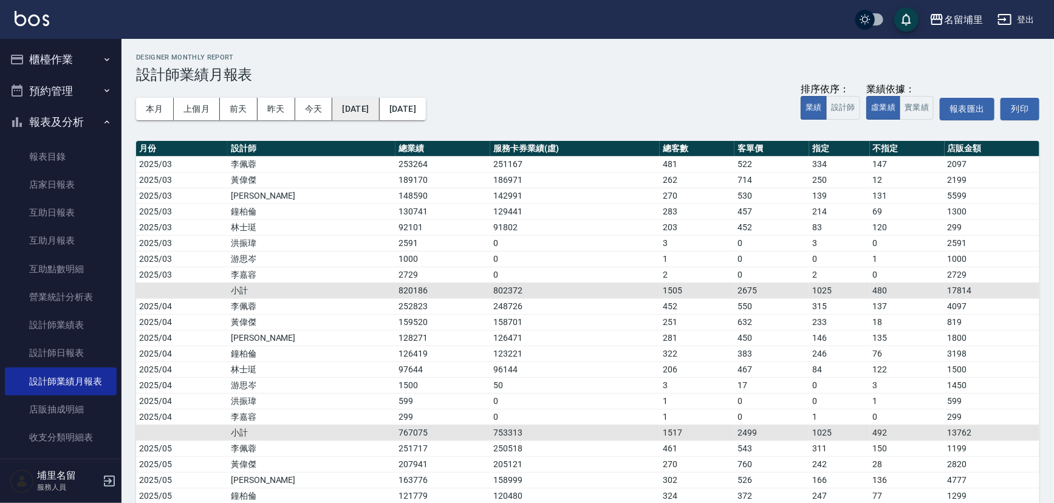
click at [367, 107] on button "2025/03/01" at bounding box center [355, 109] width 47 height 22
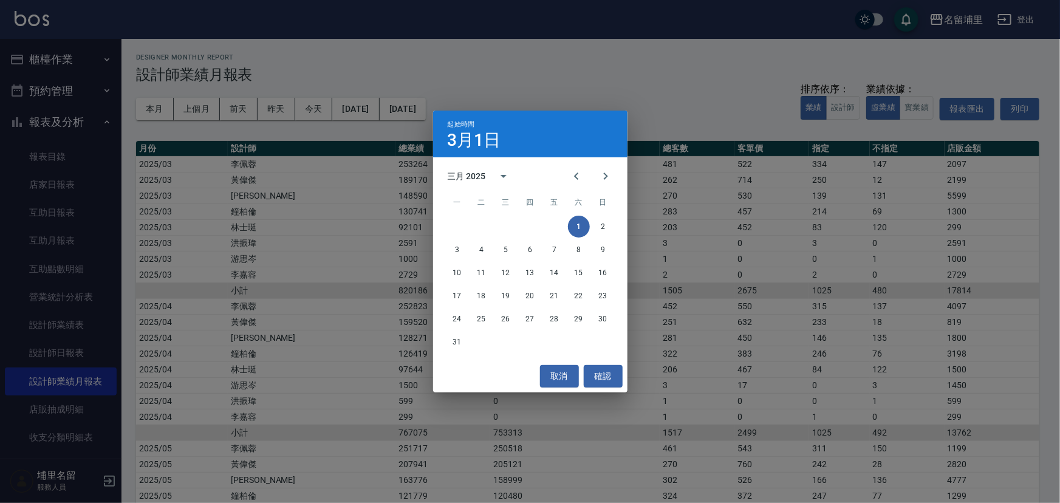
click at [436, 89] on div "起始時間 3月1日 三月 2025 一 二 三 四 五 六 日 1 2 3 4 5 6 7 8 9 10 11 12 13 14 15 16 17 18 19…" at bounding box center [530, 251] width 1060 height 503
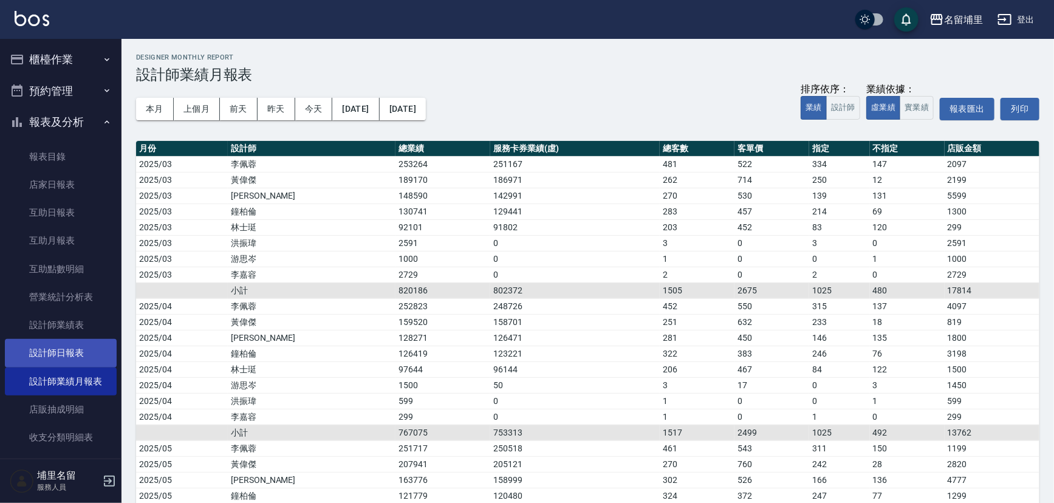
click at [82, 343] on link "設計師日報表" at bounding box center [61, 353] width 112 height 28
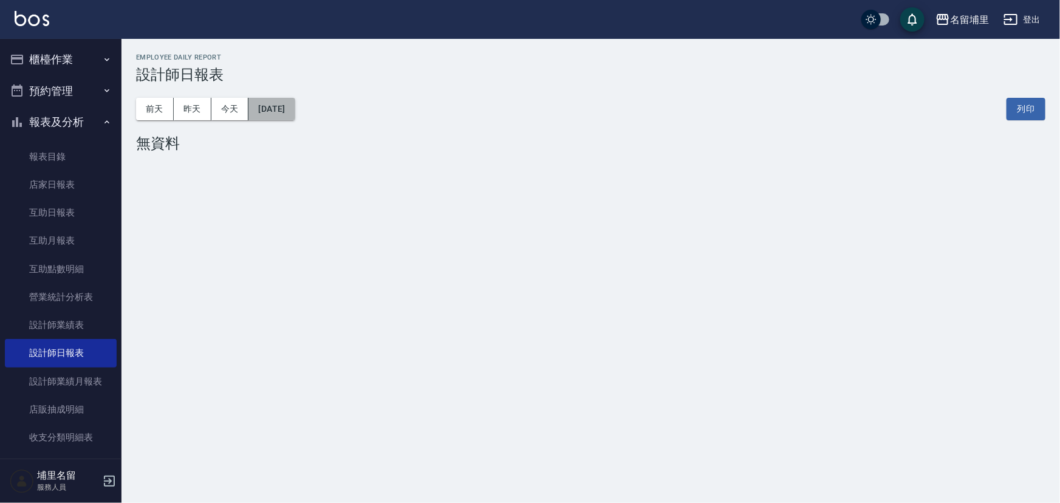
click at [286, 105] on button "[DATE]" at bounding box center [271, 109] width 46 height 22
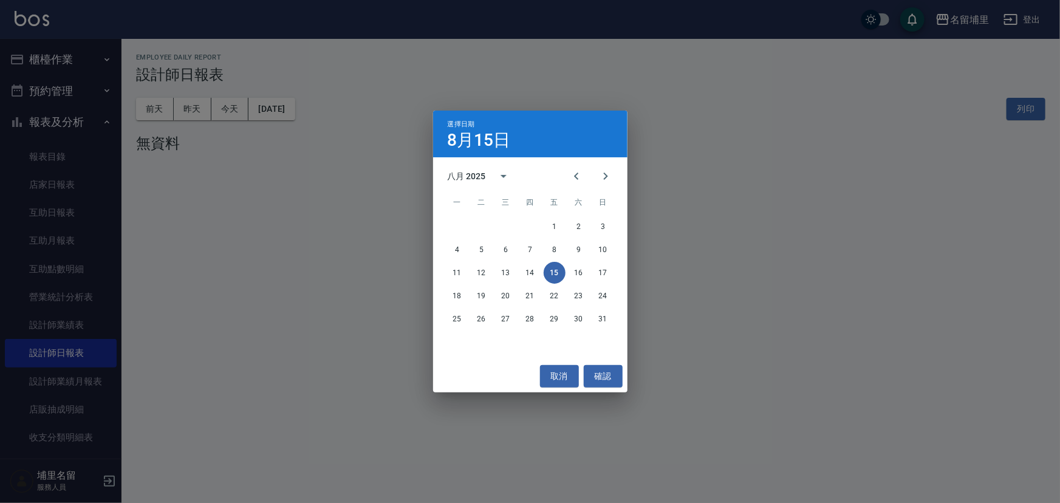
click at [428, 88] on div "選擇日期 8月15日 八月 2025 一 二 三 四 五 六 日 1 2 3 4 5 6 7 8 9 10 11 12 13 14 15 16 17 18 1…" at bounding box center [530, 251] width 1060 height 503
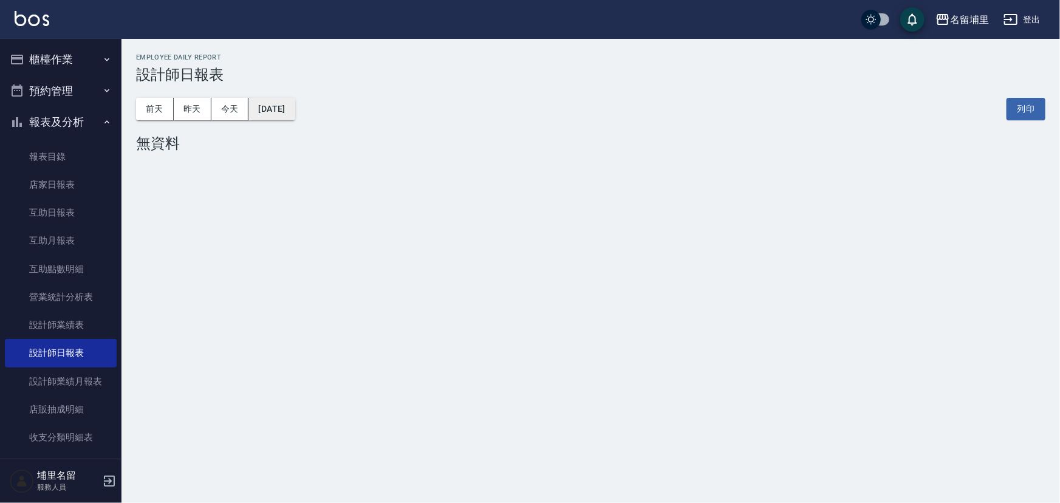
click at [270, 114] on button "[DATE]" at bounding box center [271, 109] width 46 height 22
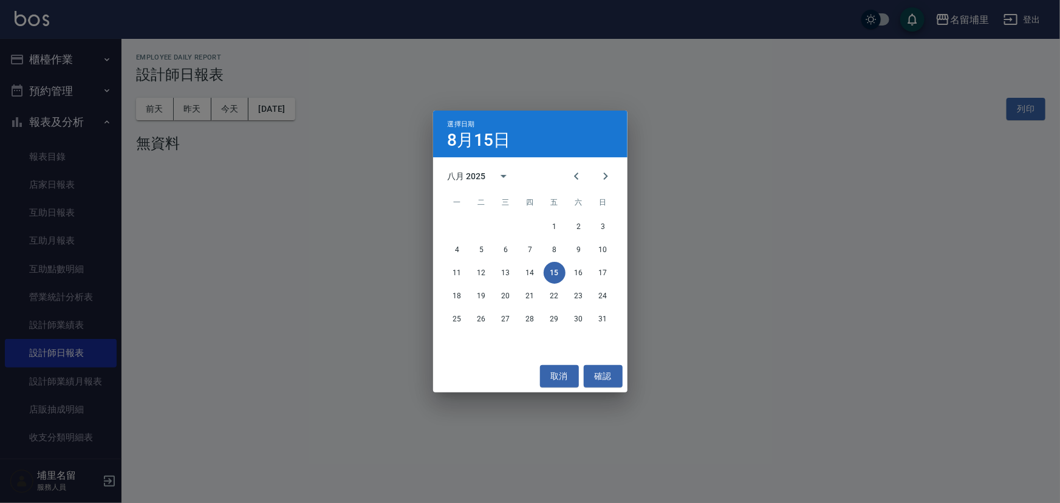
click at [398, 85] on div "選擇日期 8月15日 八月 2025 一 二 三 四 五 六 日 1 2 3 4 5 6 7 8 9 10 11 12 13 14 15 16 17 18 1…" at bounding box center [530, 251] width 1060 height 503
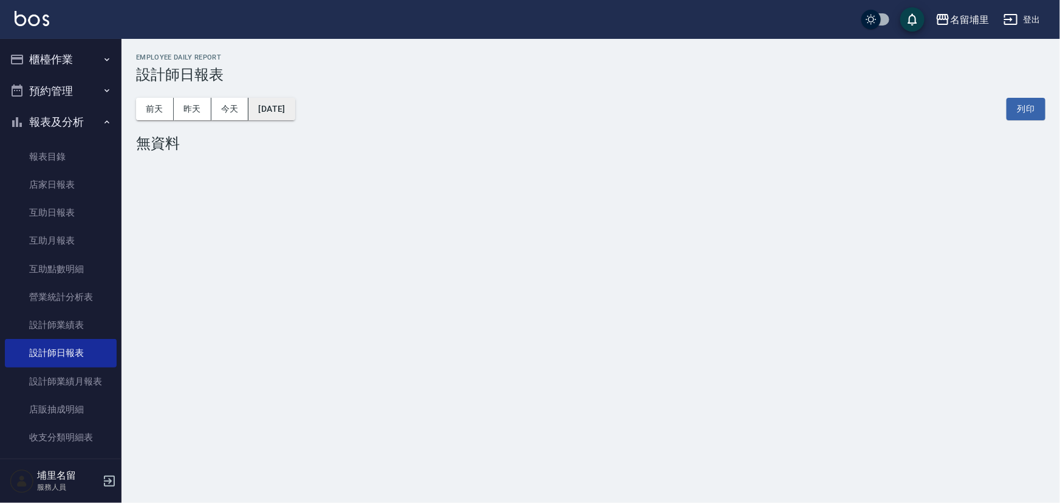
click at [295, 109] on button "[DATE]" at bounding box center [271, 109] width 46 height 22
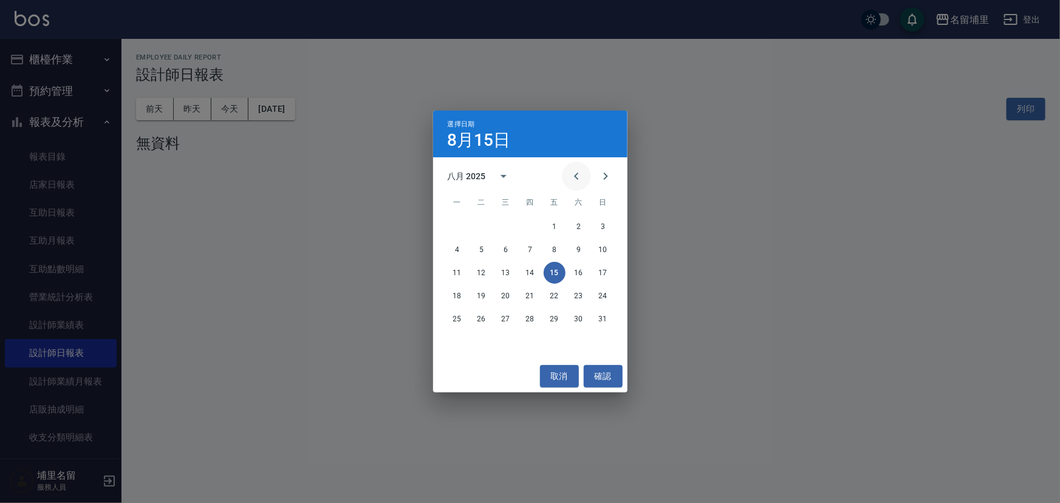
click at [575, 176] on icon "Previous month" at bounding box center [576, 175] width 4 height 7
click at [571, 174] on icon "Previous month" at bounding box center [576, 176] width 15 height 15
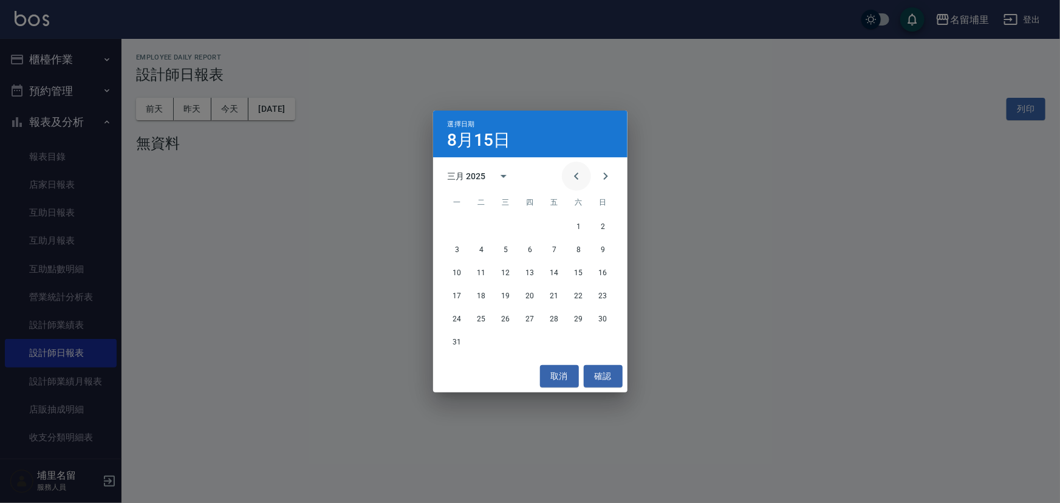
click at [571, 172] on icon "Previous month" at bounding box center [576, 176] width 15 height 15
click at [552, 321] on button "28" at bounding box center [555, 319] width 22 height 22
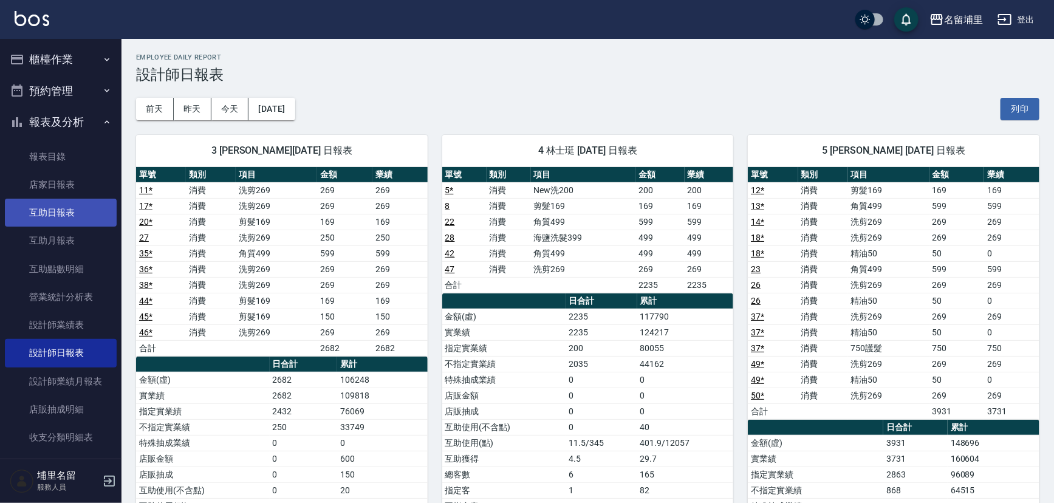
click at [70, 214] on link "互助日報表" at bounding box center [61, 213] width 112 height 28
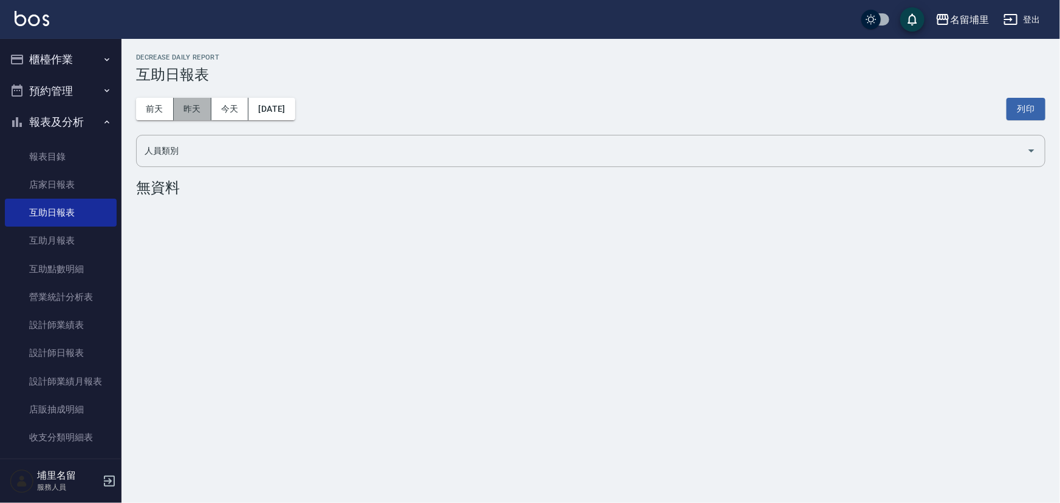
click at [193, 109] on button "昨天" at bounding box center [193, 109] width 38 height 22
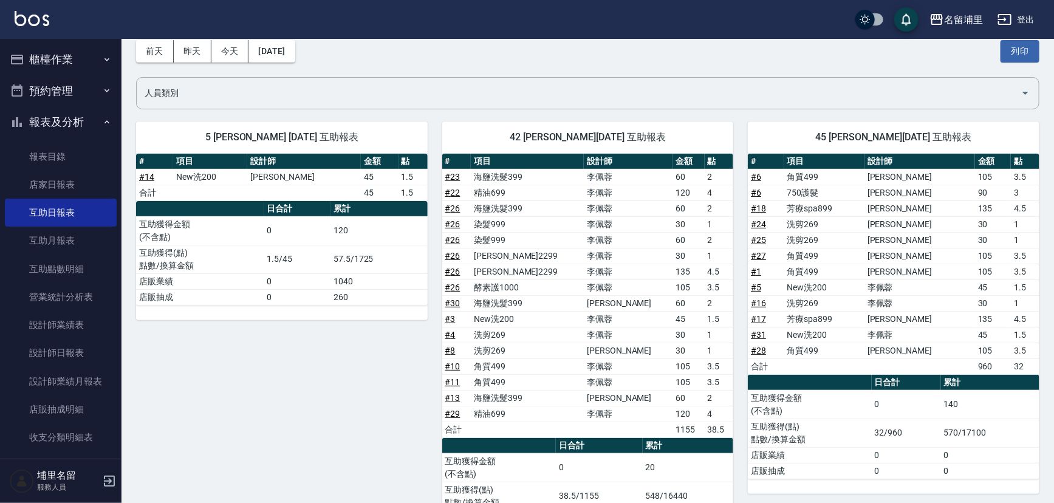
scroll to position [124, 0]
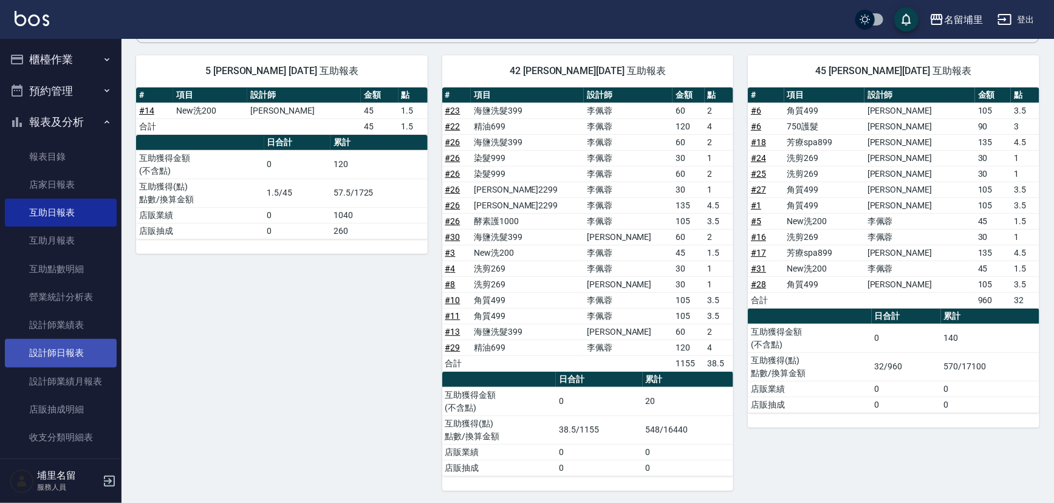
click at [68, 356] on link "設計師日報表" at bounding box center [61, 353] width 112 height 28
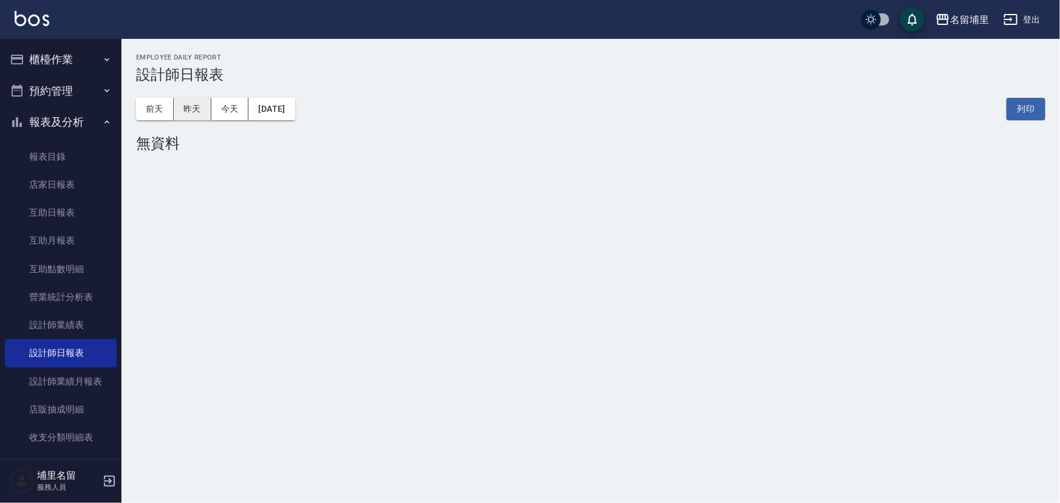
click at [180, 103] on button "昨天" at bounding box center [193, 109] width 38 height 22
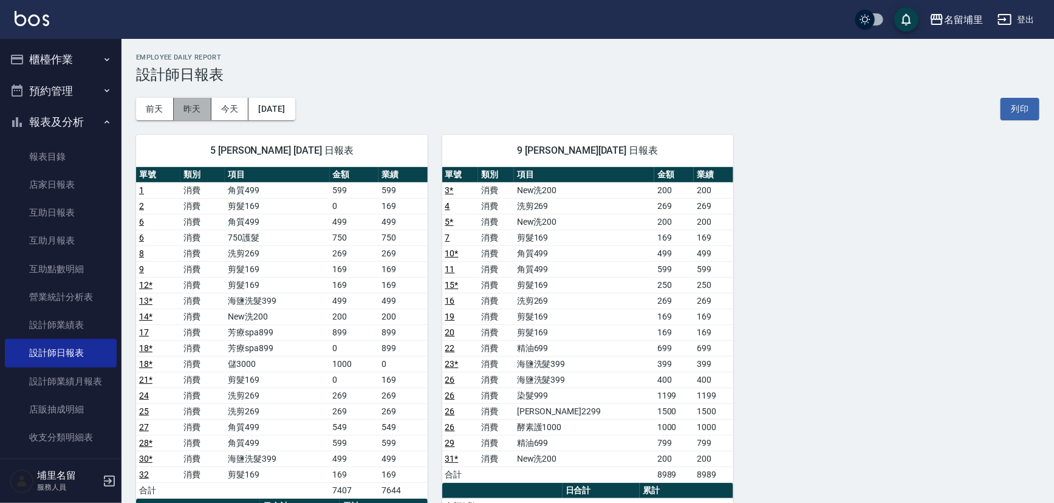
click at [191, 114] on button "昨天" at bounding box center [193, 109] width 38 height 22
click at [222, 109] on button "今天" at bounding box center [230, 109] width 38 height 22
